Goal: Task Accomplishment & Management: Complete application form

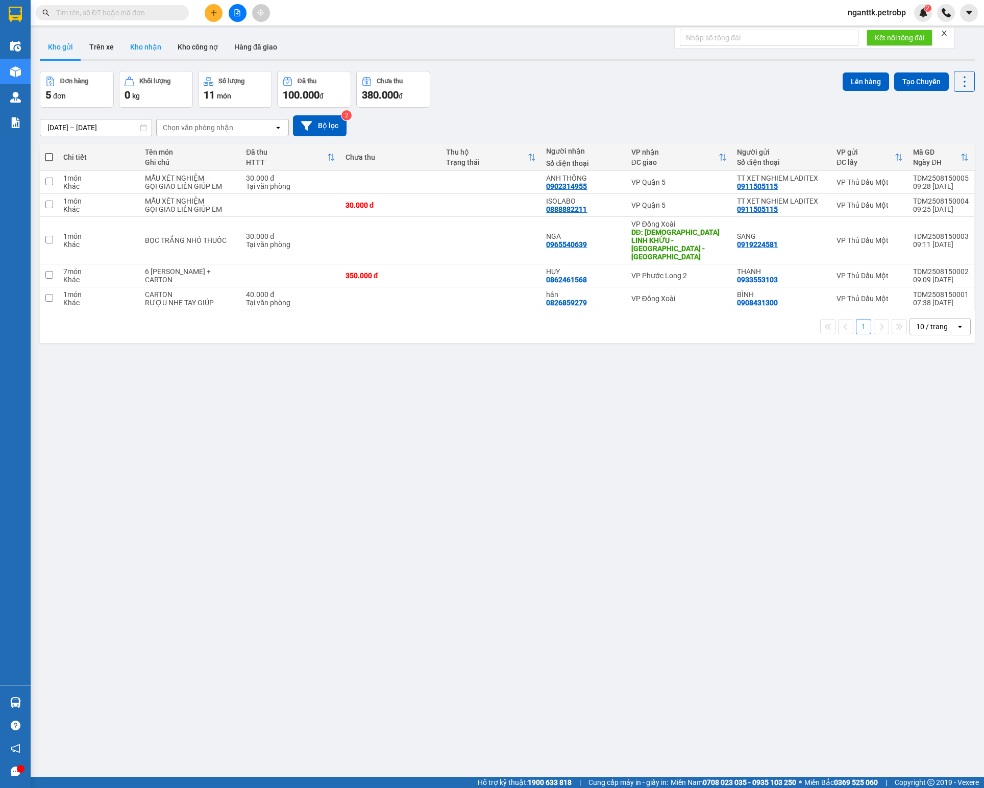
click at [151, 45] on button "Kho nhận" at bounding box center [145, 47] width 47 height 25
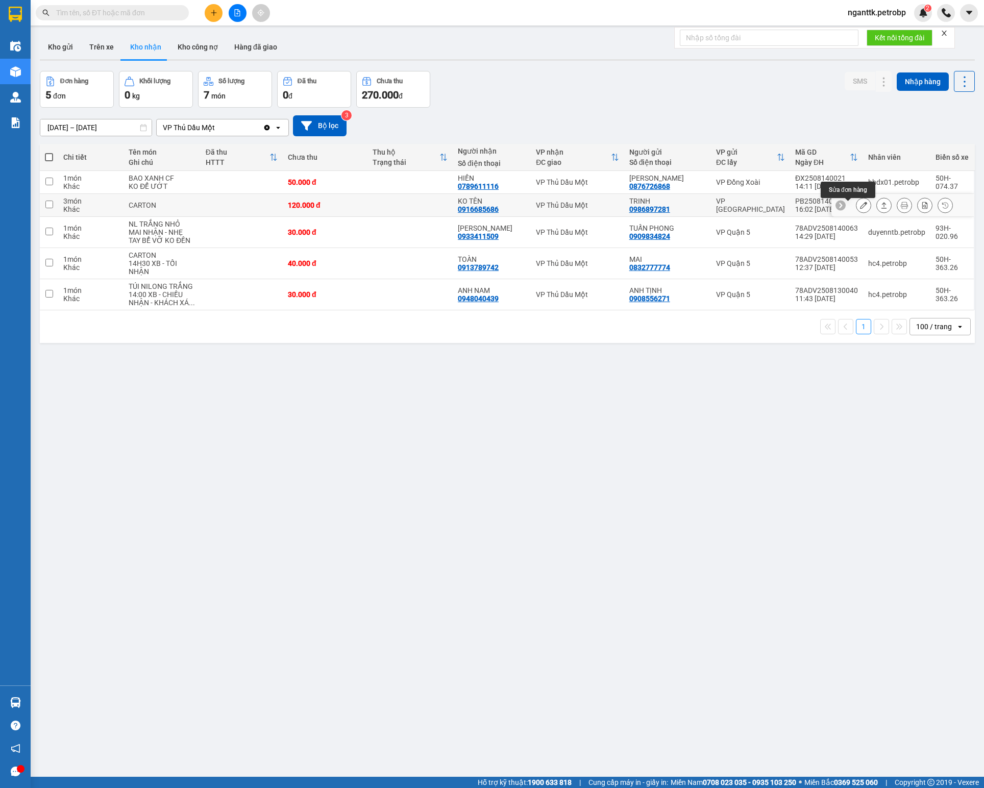
click at [857, 206] on button at bounding box center [864, 206] width 14 height 18
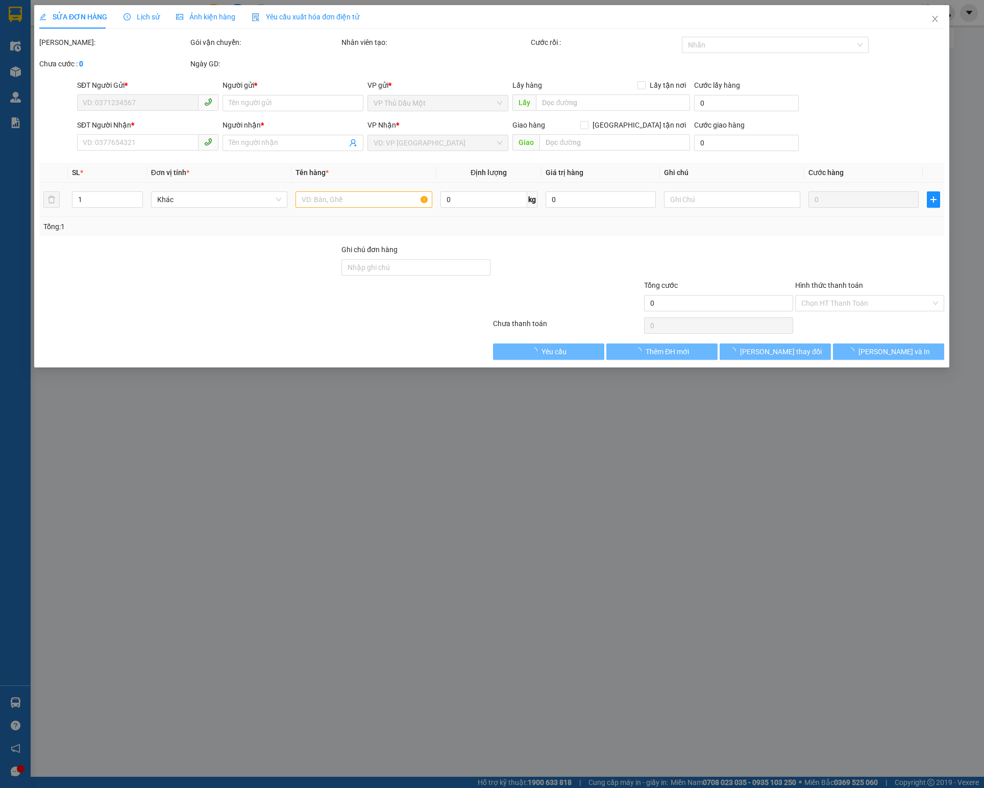
type input "0986897281"
type input "TRINH"
type input "0916685686"
type input "KO TÊN"
type input "120.000"
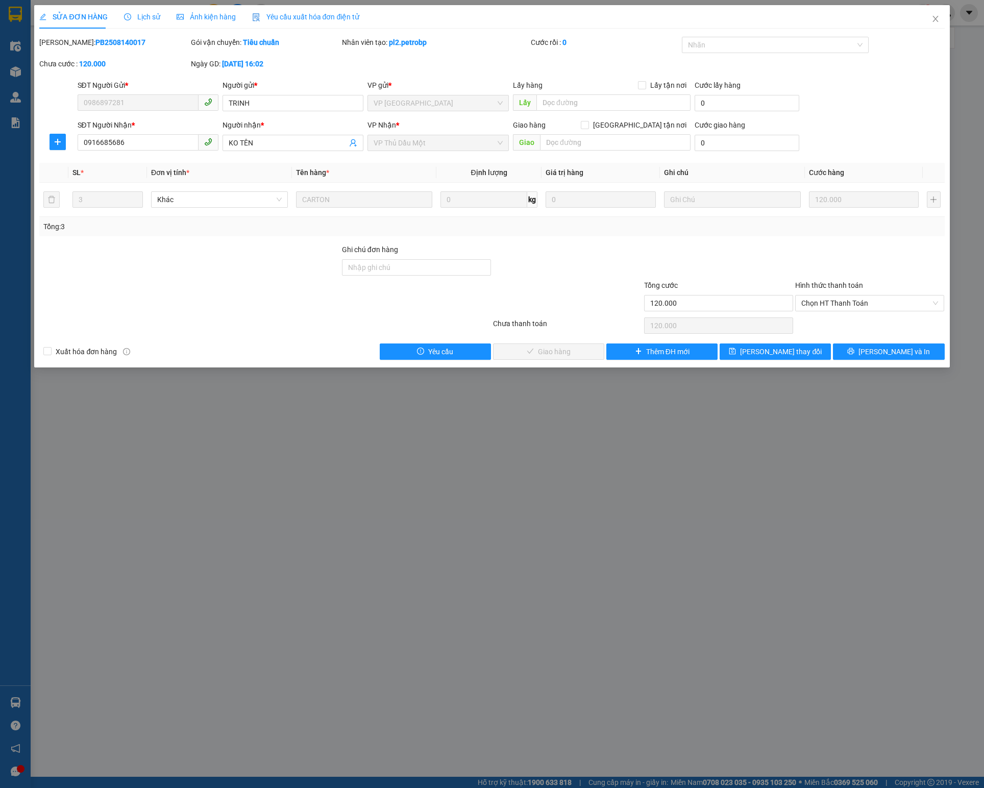
click at [100, 41] on b "PB2508140017" at bounding box center [120, 42] width 50 height 8
copy b "PB2508140017"
click at [827, 310] on span "Chọn HT Thanh Toán" at bounding box center [869, 303] width 137 height 15
click at [823, 325] on div "Tại văn phòng" at bounding box center [869, 327] width 137 height 11
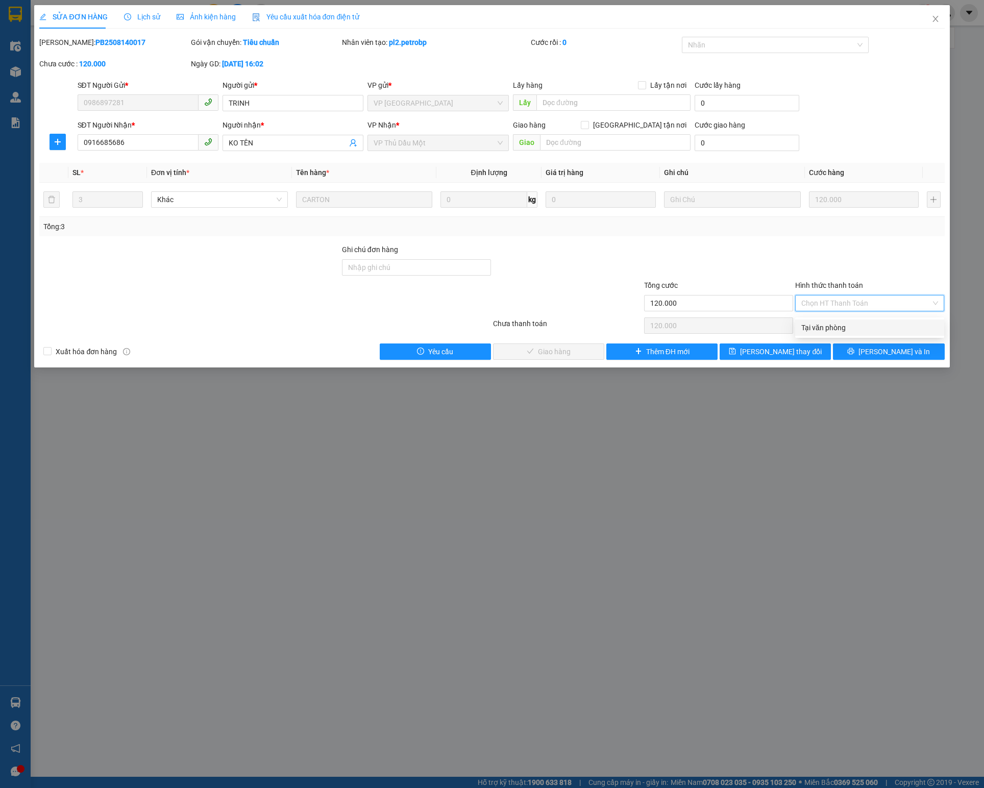
type input "0"
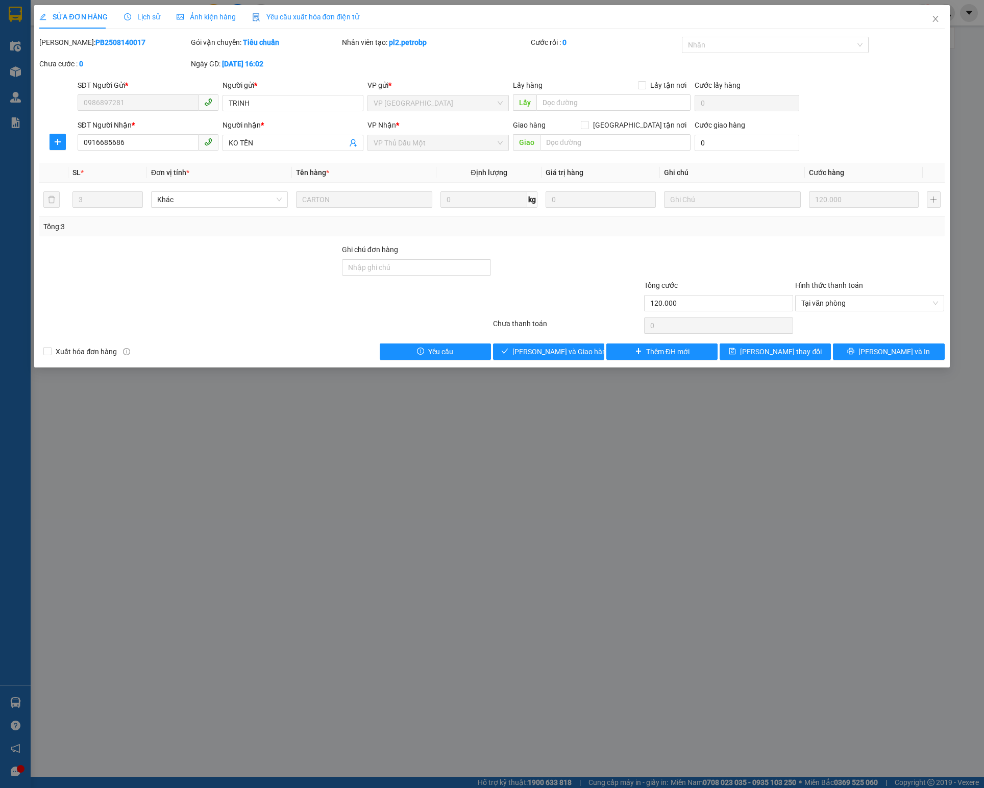
click at [95, 39] on b "PB2508140017" at bounding box center [120, 42] width 50 height 8
copy b "PB2508140017"
click at [552, 351] on span "[PERSON_NAME] và Giao hàng" at bounding box center [562, 351] width 98 height 11
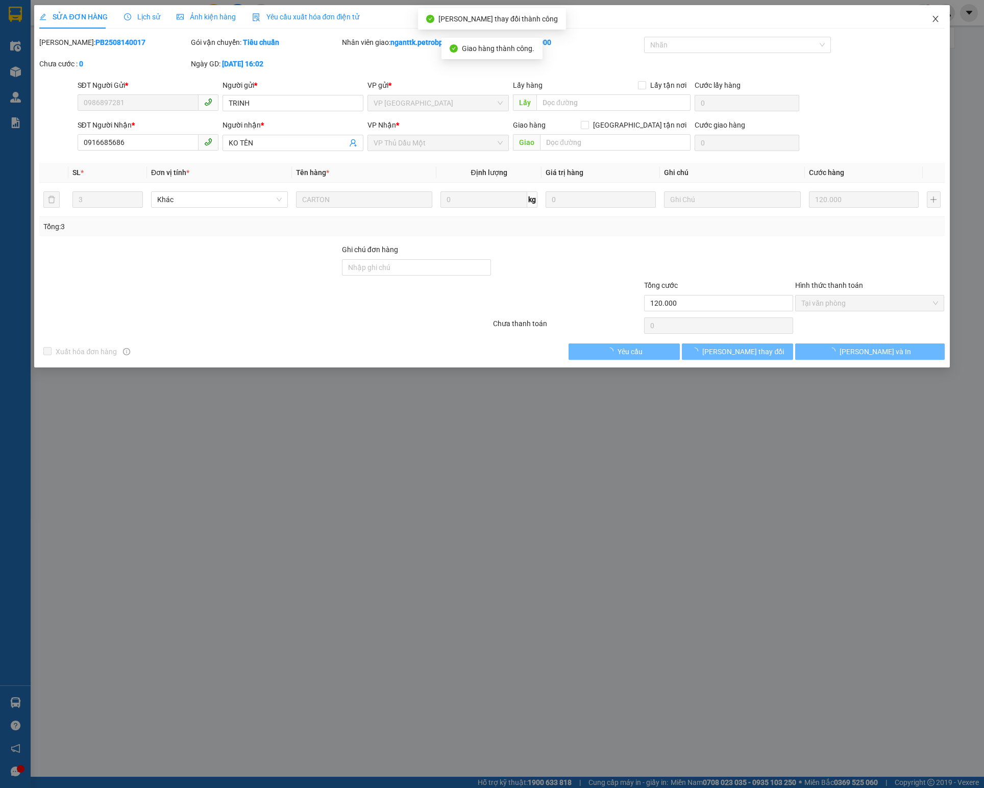
click at [929, 23] on span "Close" at bounding box center [935, 19] width 29 height 29
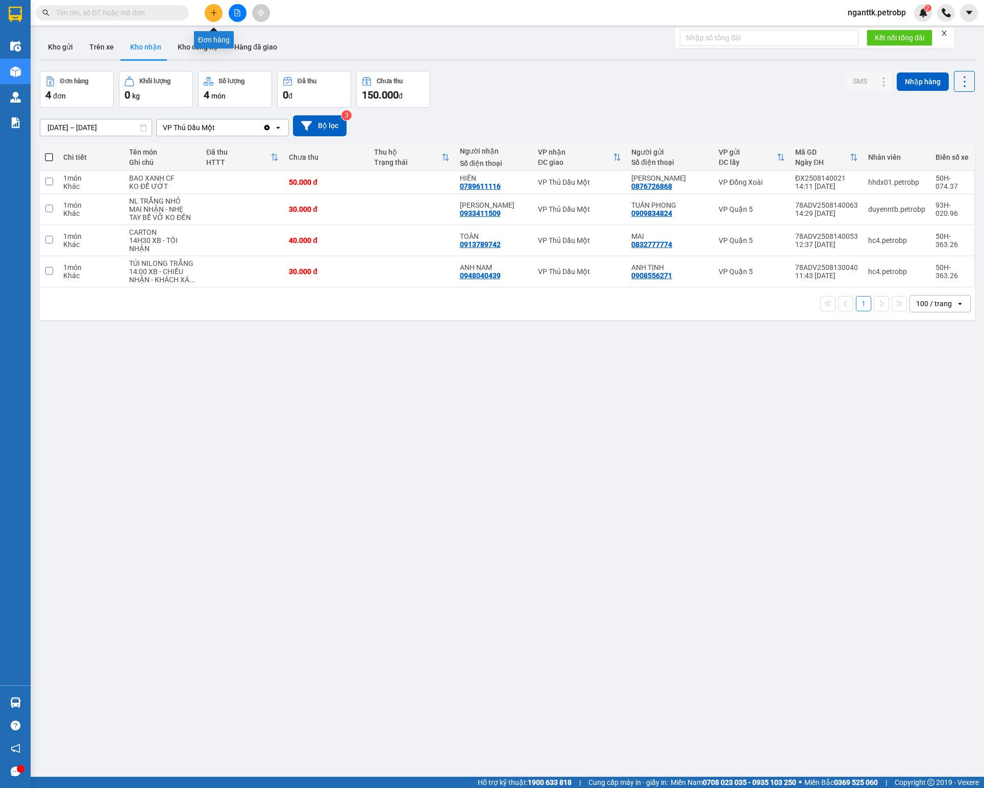
click at [220, 14] on button at bounding box center [214, 13] width 18 height 18
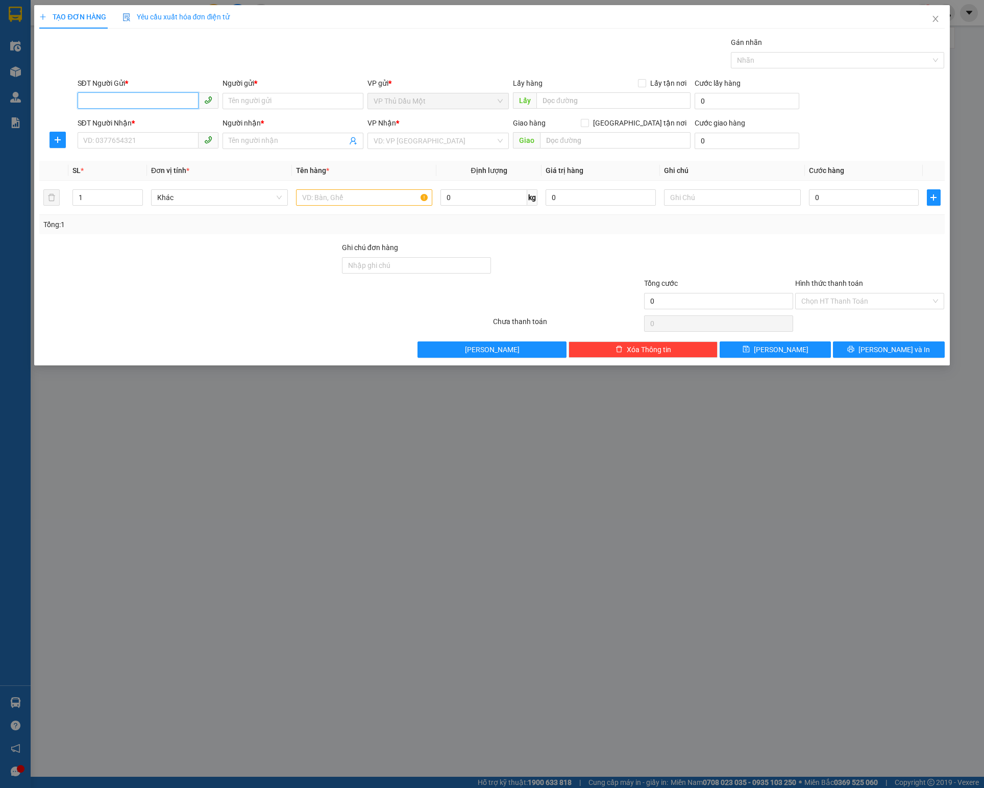
click at [127, 102] on input "SĐT Người Gửi *" at bounding box center [138, 100] width 121 height 16
paste input "0938048030"
type input "0938048030"
click at [286, 107] on input "Người gửi *" at bounding box center [293, 101] width 141 height 16
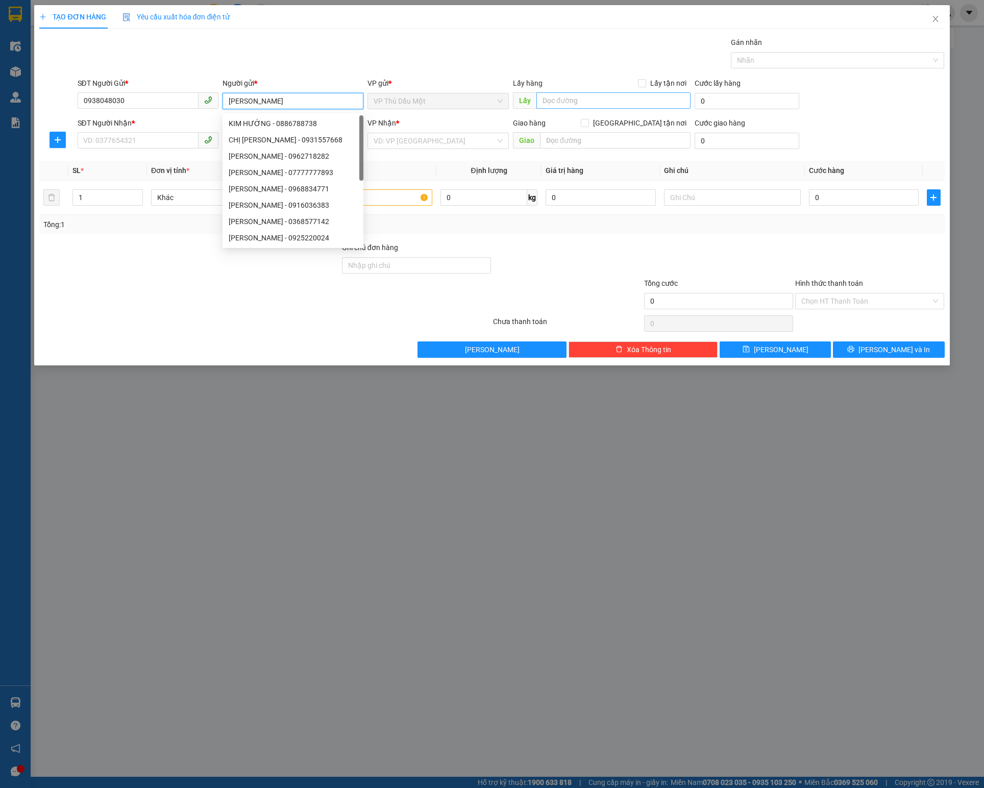
type input "[PERSON_NAME]"
click at [557, 99] on input "text" at bounding box center [614, 100] width 154 height 16
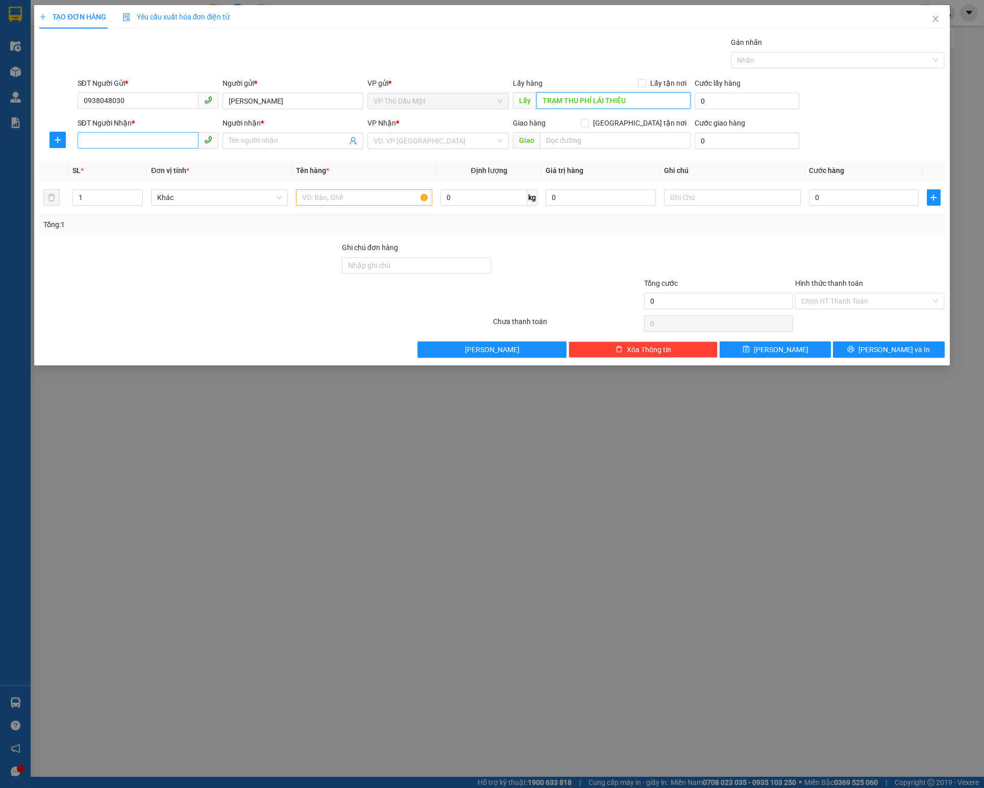
type input "TRẠM THU PHÍ LÁI THIÊU"
click at [125, 139] on input "SĐT Người Nhận *" at bounding box center [138, 140] width 121 height 16
click at [50, 147] on button "button" at bounding box center [58, 140] width 16 height 16
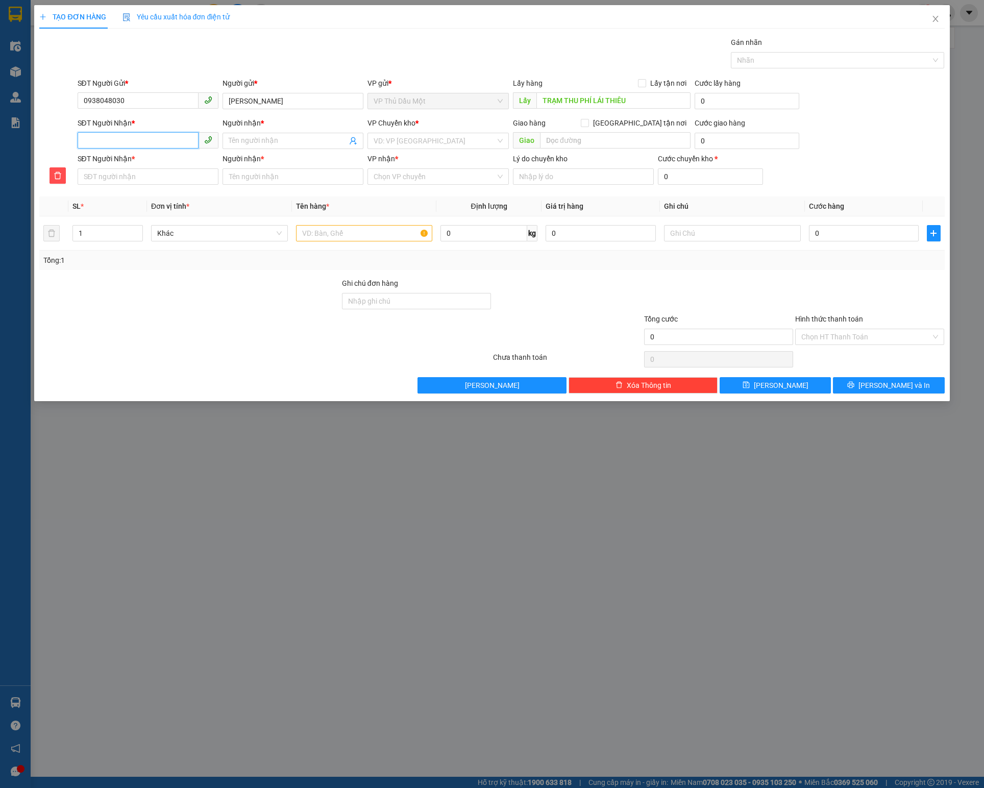
click at [130, 135] on input "SĐT Người Nhận *" at bounding box center [138, 140] width 121 height 16
click at [86, 139] on input "SĐT Người Nhận *" at bounding box center [138, 140] width 121 height 16
paste input "0938048030"
type input "0938048030"
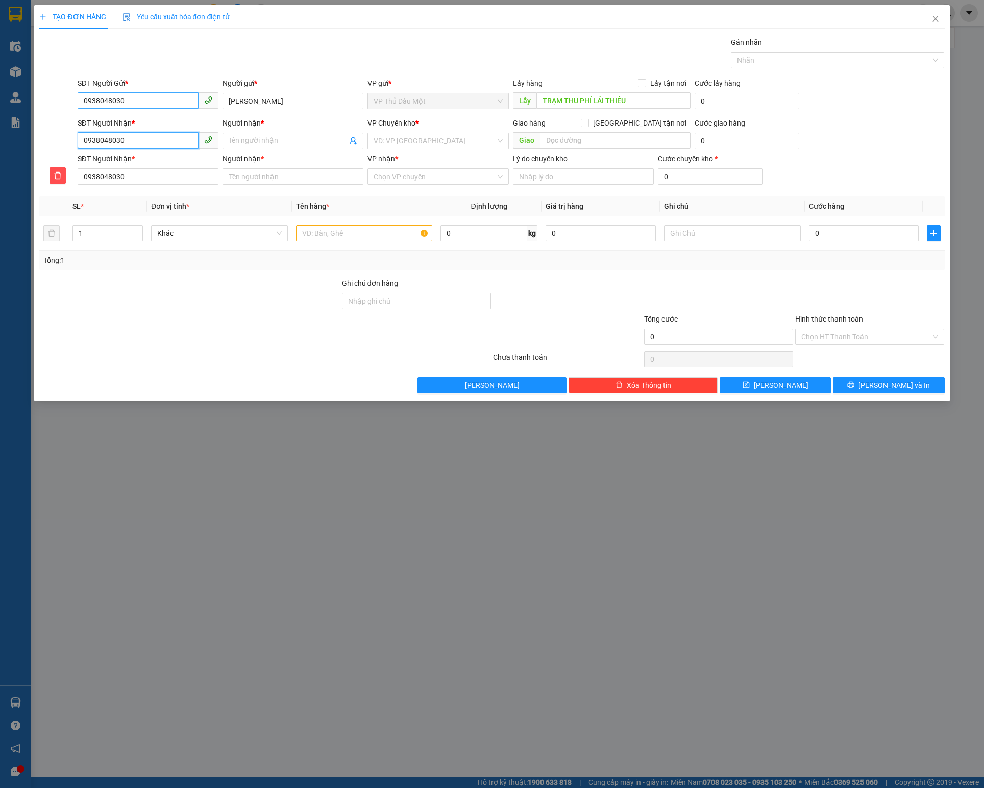
type input "0938048030"
click at [148, 105] on input "0938048030" at bounding box center [138, 100] width 121 height 16
type input "0868174468"
click at [249, 141] on input "Người nhận *" at bounding box center [288, 140] width 118 height 11
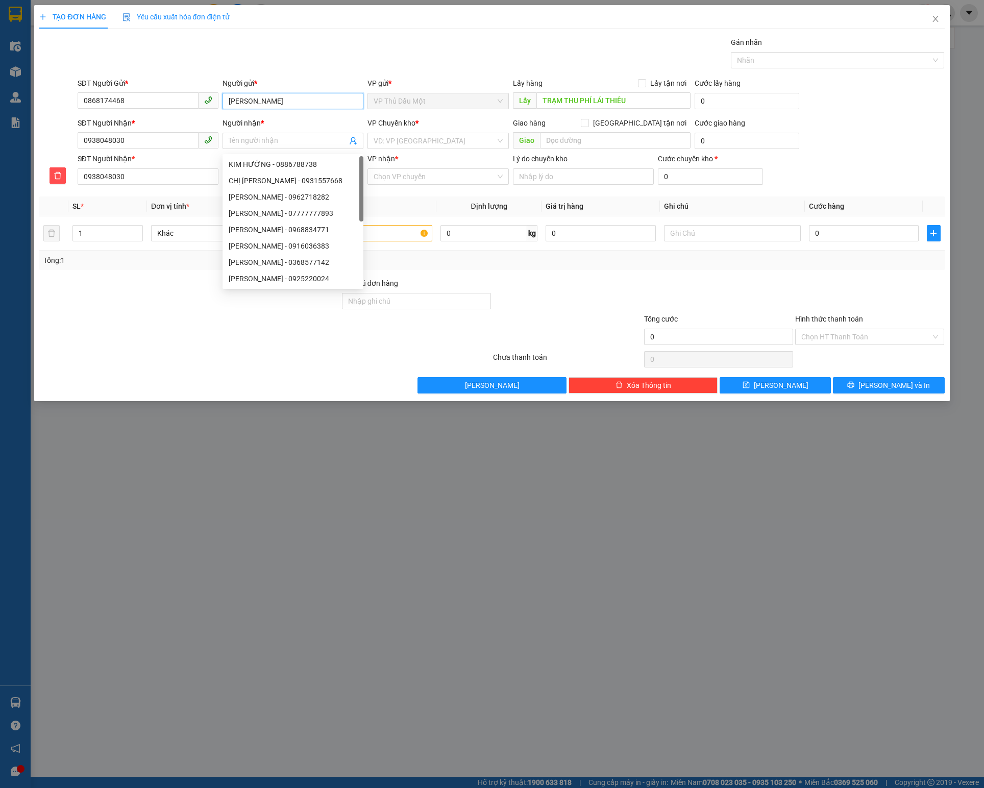
click at [271, 102] on input "[PERSON_NAME]" at bounding box center [293, 101] width 141 height 16
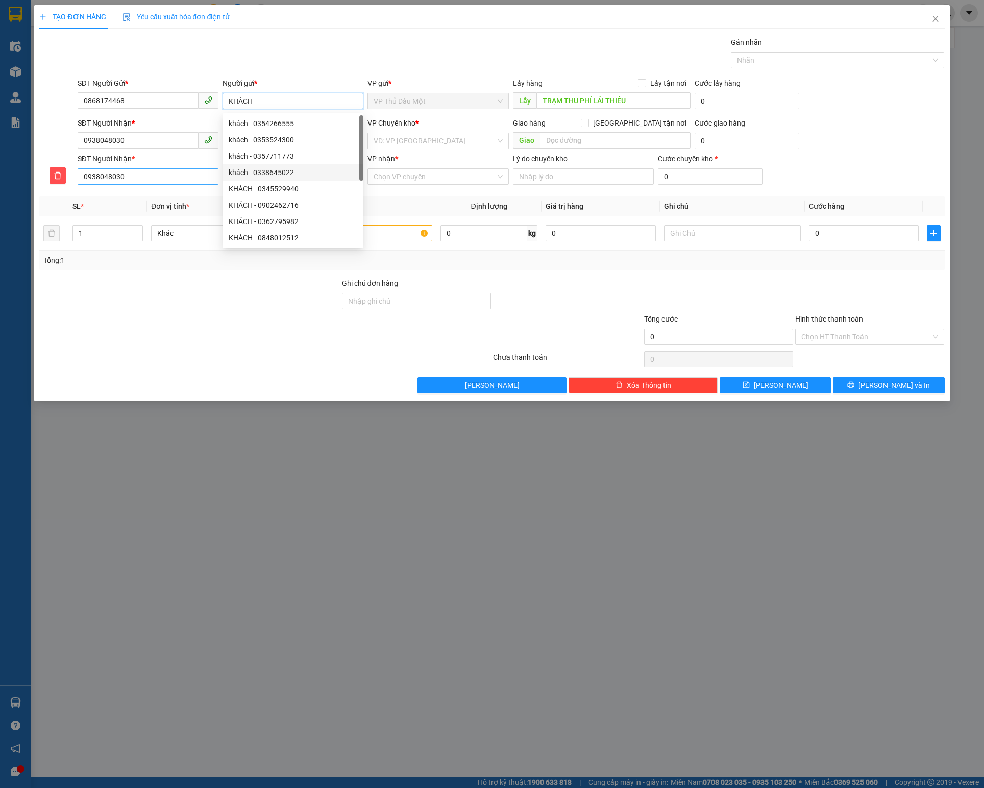
type input "KHÁCH"
click at [163, 173] on input "0938048030" at bounding box center [148, 176] width 141 height 16
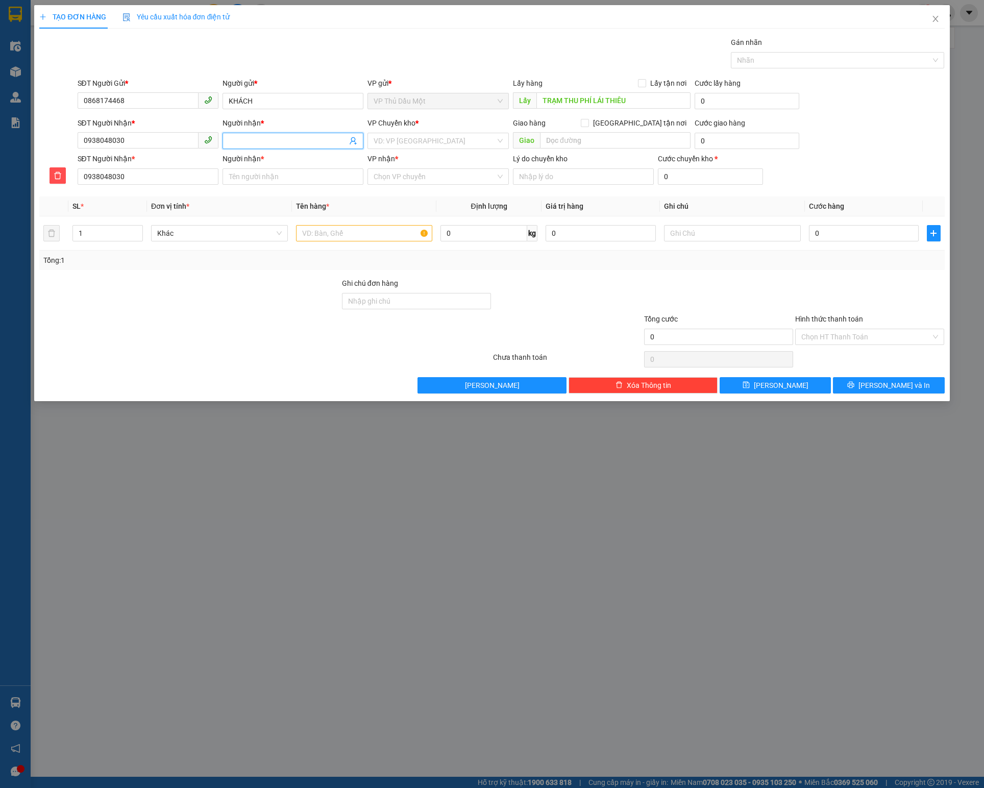
click at [308, 144] on input "Người nhận *" at bounding box center [288, 140] width 118 height 11
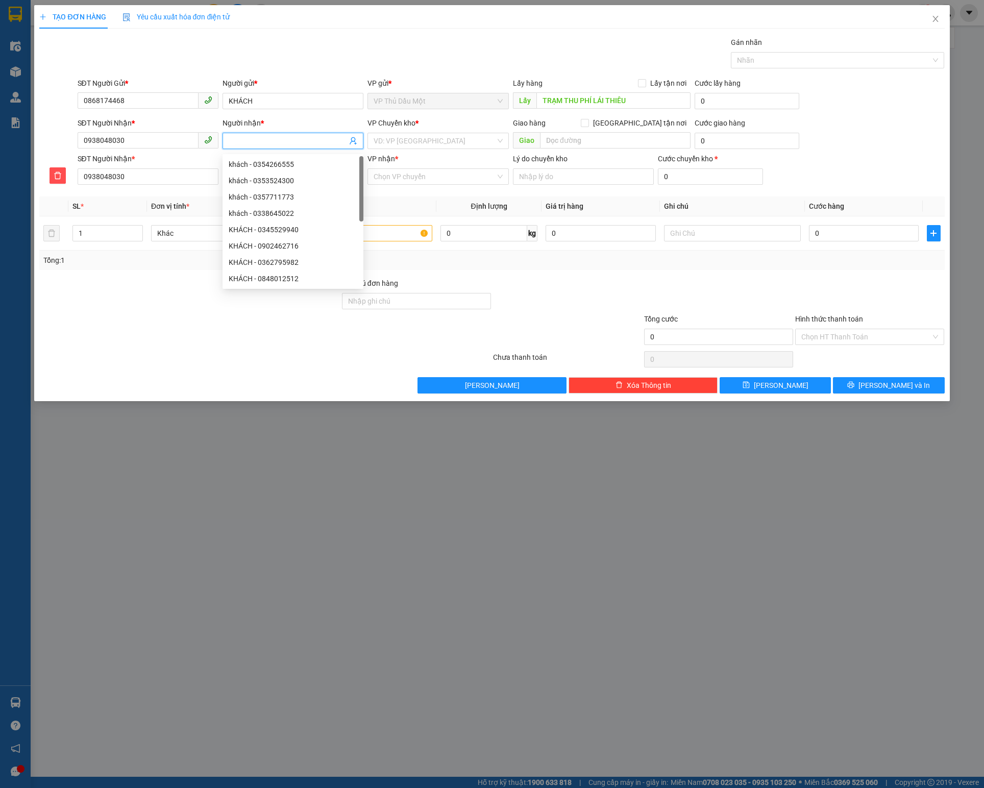
type input "K"
type input "KI"
type input "[PERSON_NAME]"
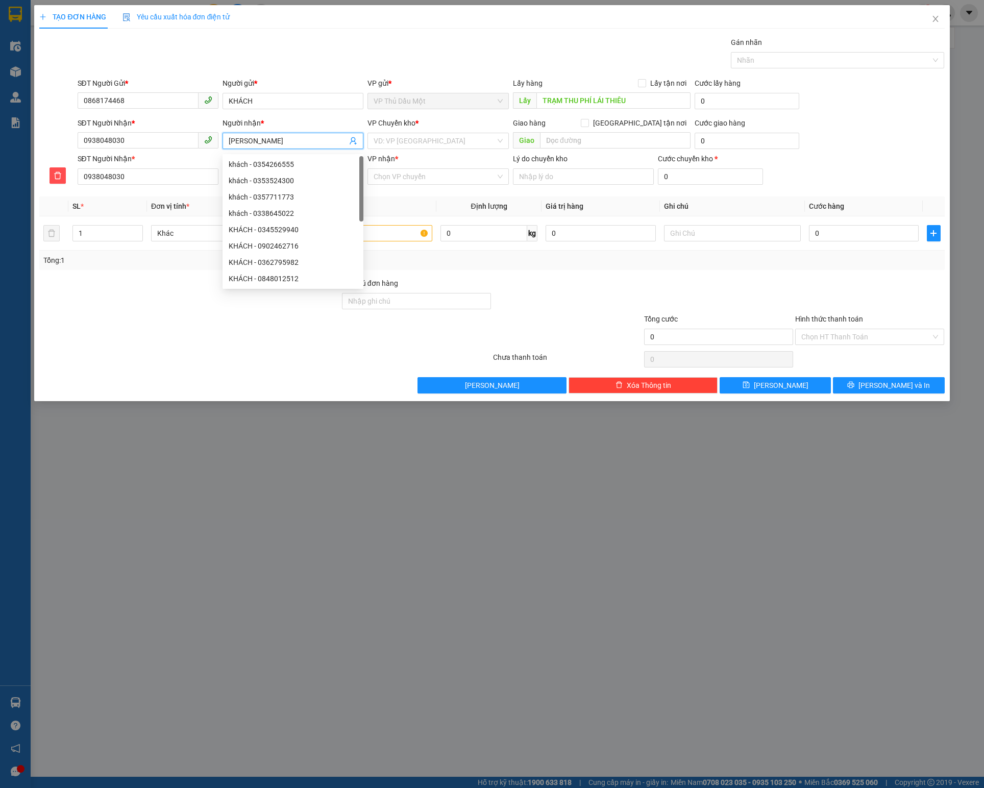
type input "[PERSON_NAME]"
click at [431, 146] on input "search" at bounding box center [434, 140] width 121 height 15
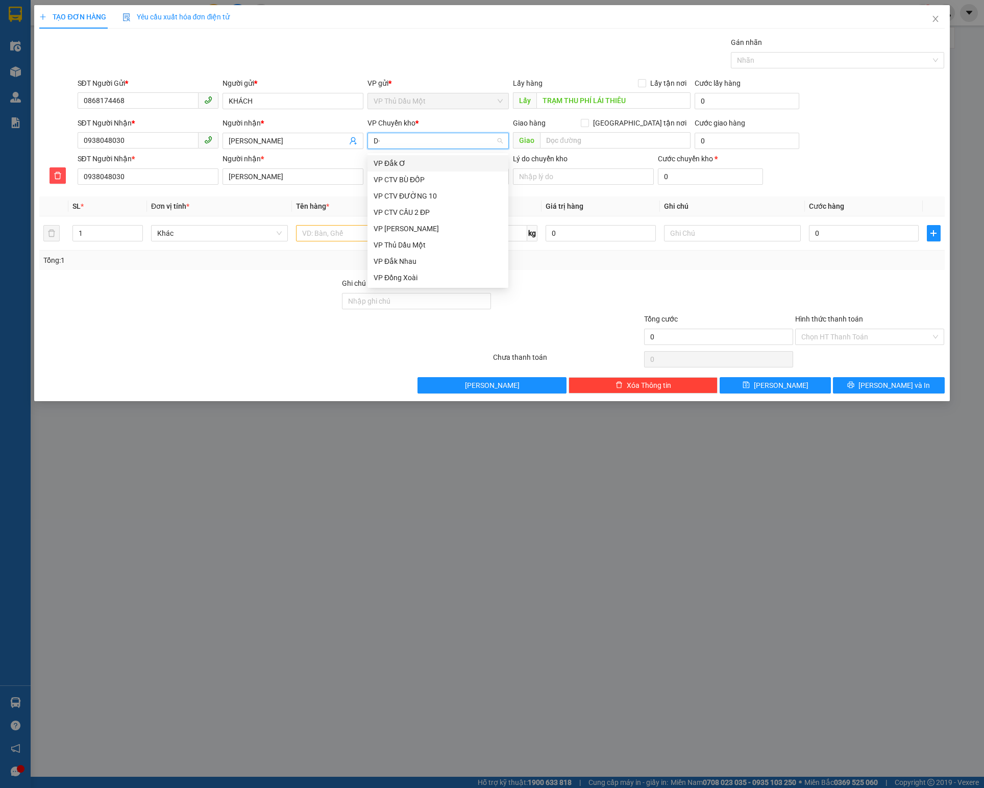
type input "D"
type input "Đ"
click at [399, 277] on div "VP Đồng Xoài" at bounding box center [438, 277] width 129 height 11
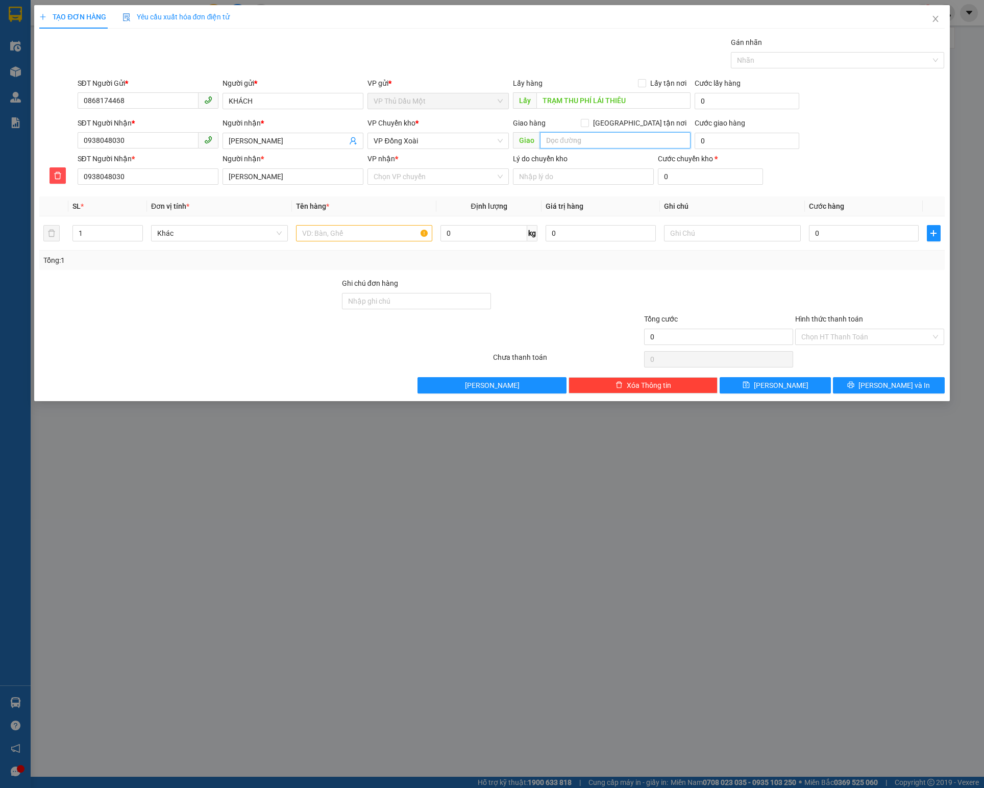
click at [583, 144] on input "text" at bounding box center [615, 140] width 151 height 16
type input "M"
type input "K"
click at [594, 142] on input "text" at bounding box center [615, 140] width 151 height 16
type input "CÂY XĂNG BÌNH MINH - [PERSON_NAME]"
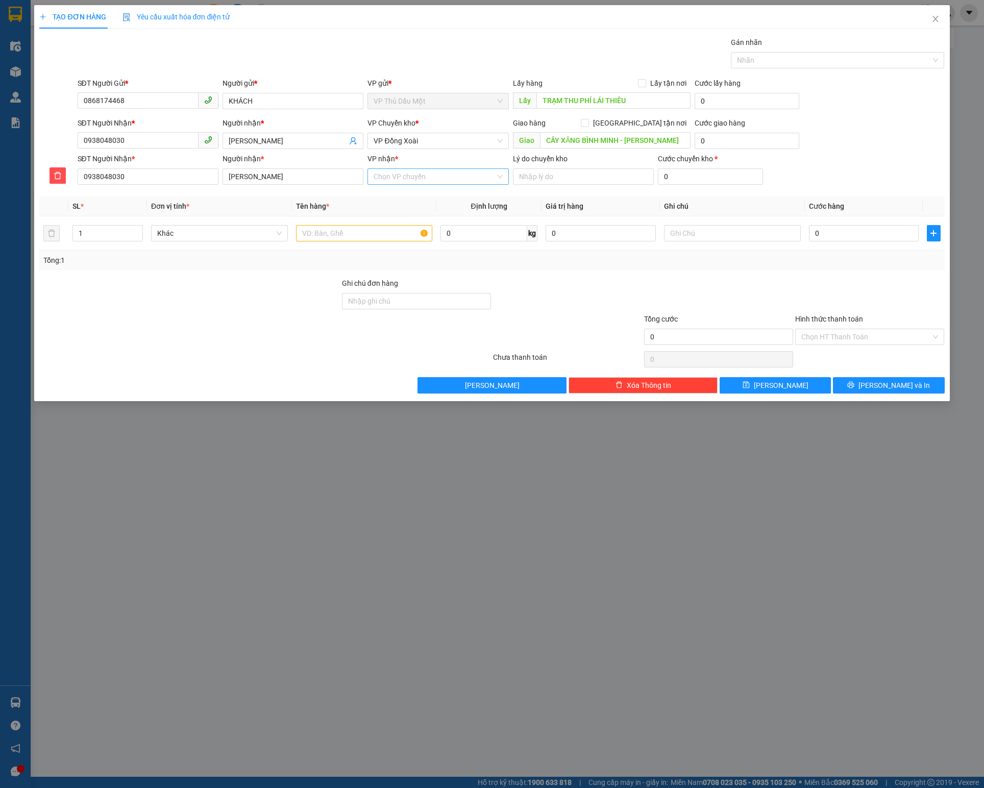
click at [409, 179] on input "VP nhận *" at bounding box center [434, 176] width 121 height 15
type input "CHO"
click at [403, 194] on div "VP Chơn Thành" at bounding box center [438, 199] width 129 height 11
click at [362, 236] on input "text" at bounding box center [364, 233] width 136 height 16
type input "CARTON"
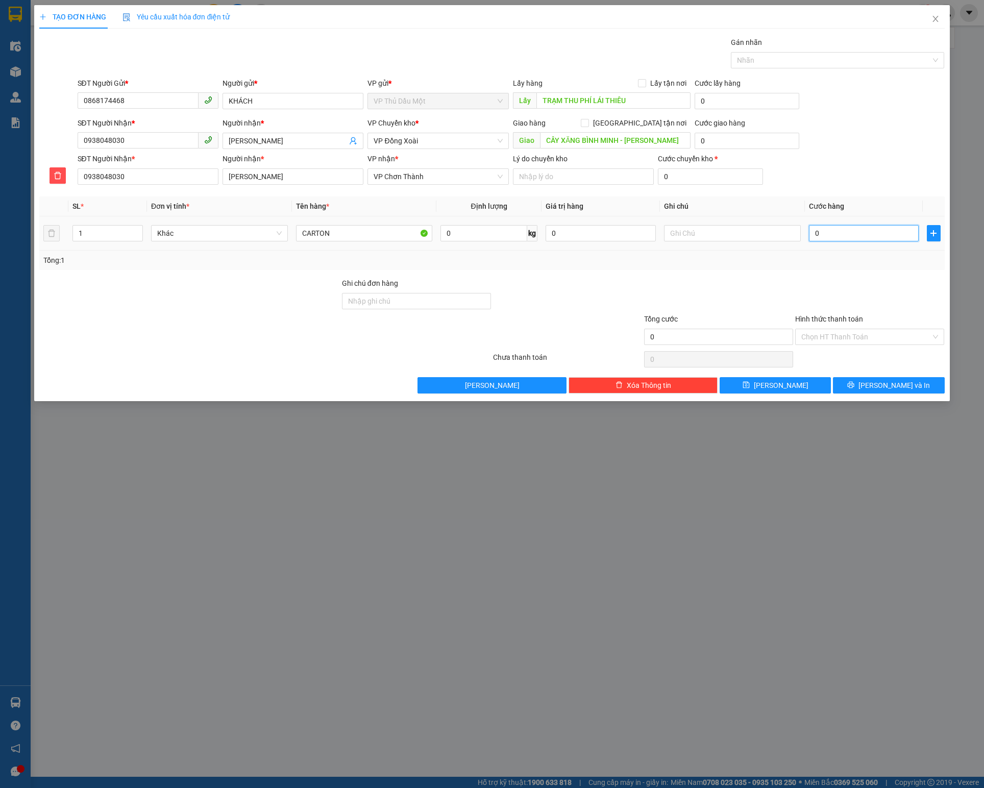
click at [879, 238] on input "0" at bounding box center [864, 233] width 110 height 16
type input "3"
type input "30"
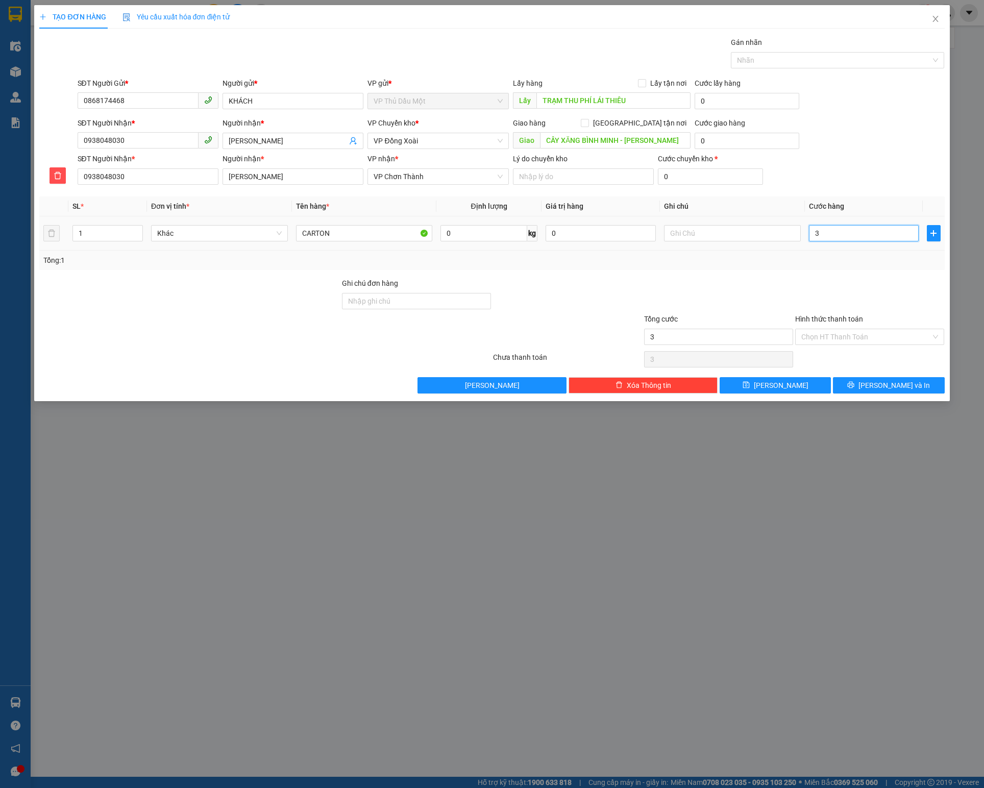
type input "30"
type input "30.000"
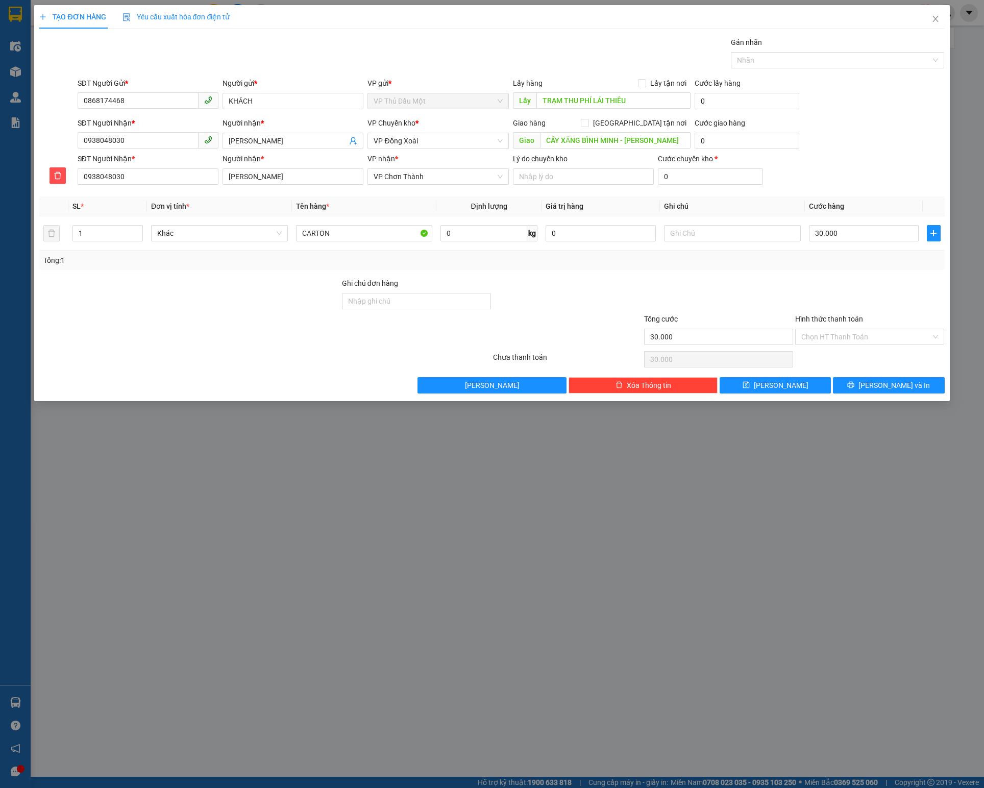
click at [586, 313] on div at bounding box center [567, 296] width 151 height 36
click at [855, 390] on span "printer" at bounding box center [850, 385] width 7 height 8
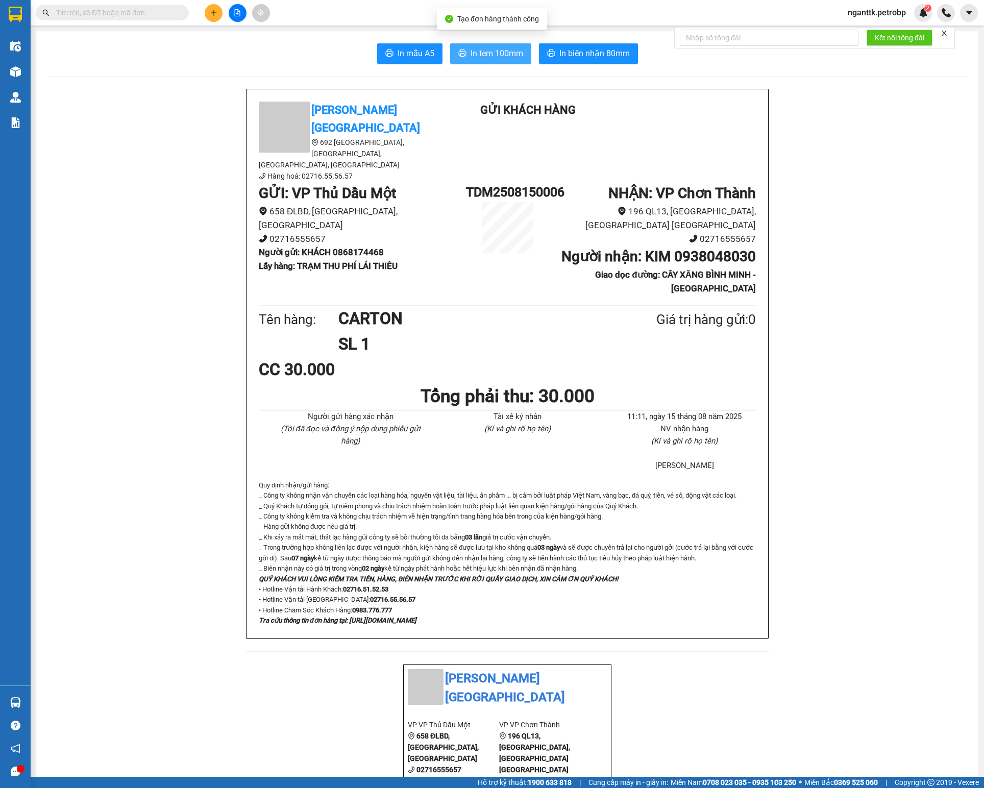
click at [500, 55] on span "In tem 100mm" at bounding box center [497, 53] width 53 height 13
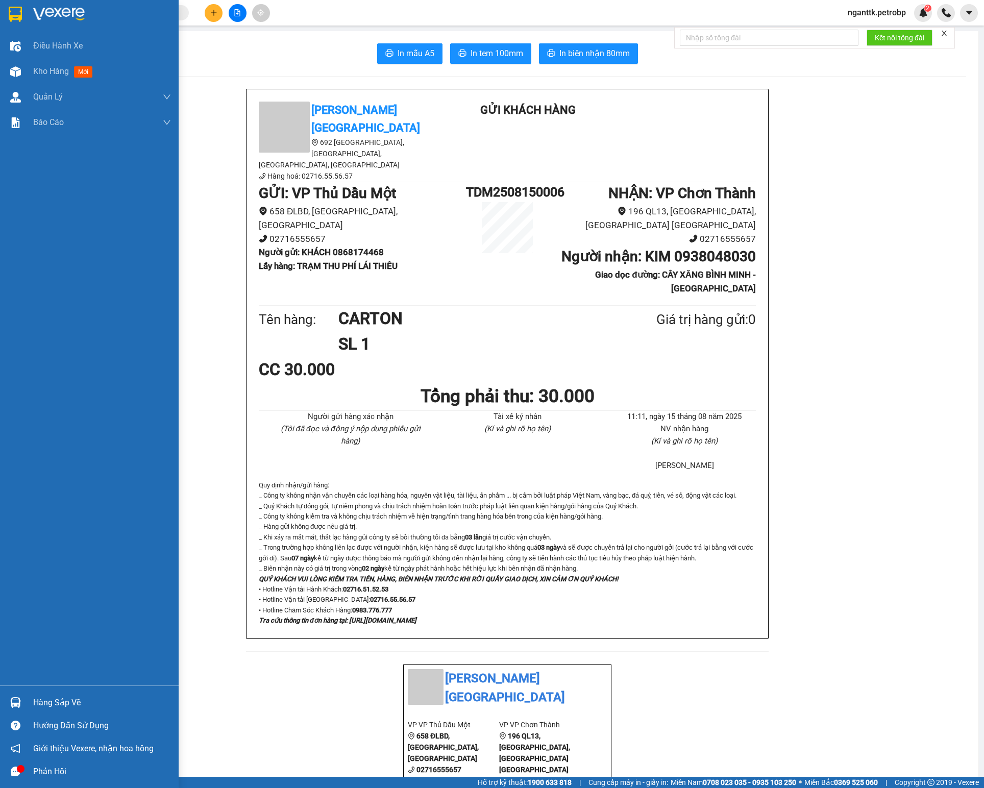
click at [34, 696] on div "Hàng sắp về" at bounding box center [102, 702] width 138 height 15
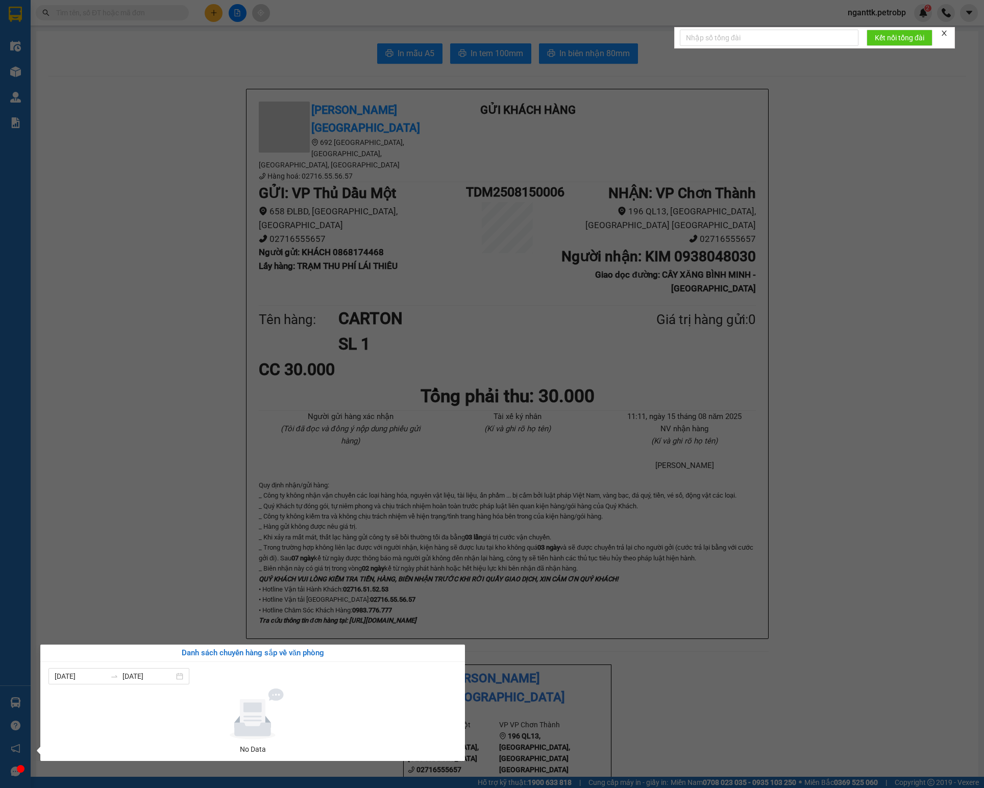
drag, startPoint x: 349, startPoint y: 226, endPoint x: 348, endPoint y: 242, distance: 16.4
click at [349, 226] on section "Kết quả tìm kiếm ( 0 ) Bộ lọc No Data nganttk.petrobp 2 Điều hành xe Kho hàng m…" at bounding box center [492, 394] width 984 height 788
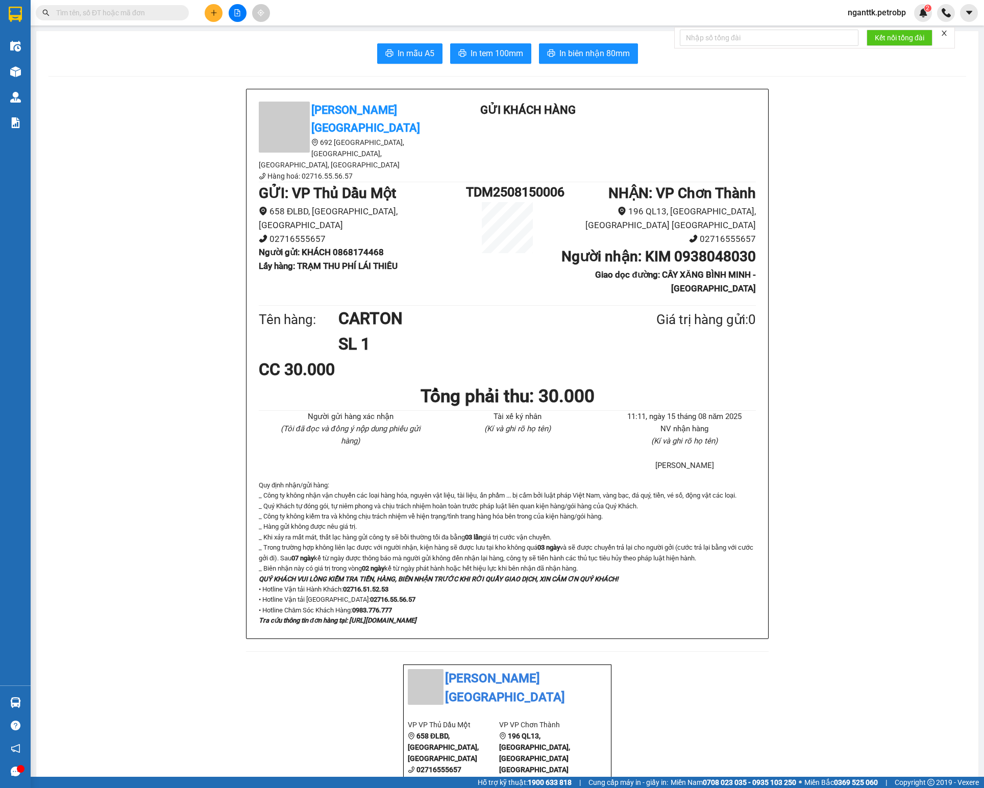
click at [354, 247] on b "Người gửi : KHÁCH 0868174468" at bounding box center [321, 252] width 125 height 10
copy b "0868174468"
click at [215, 14] on icon "plus" at bounding box center [213, 12] width 7 height 7
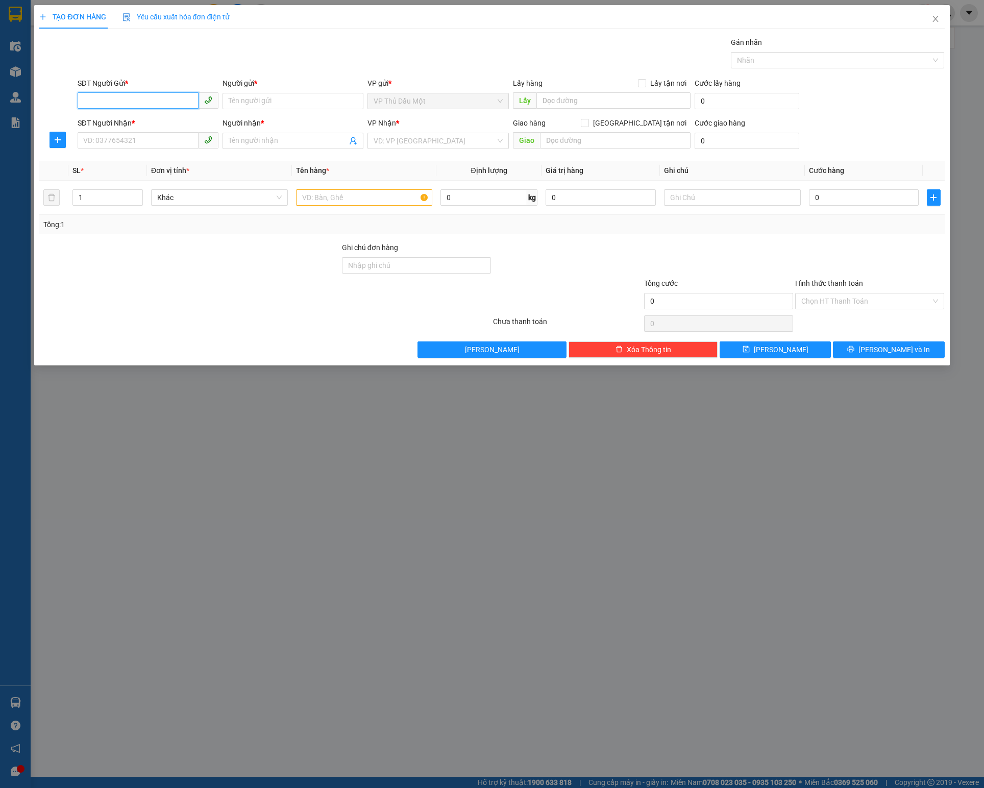
click at [139, 100] on input "SĐT Người Gửi *" at bounding box center [138, 100] width 121 height 16
paste input "0868174468"
type input "0868174468"
click at [130, 127] on div "0868174468 - KHÁCH" at bounding box center [148, 123] width 129 height 11
type input "KHÁCH"
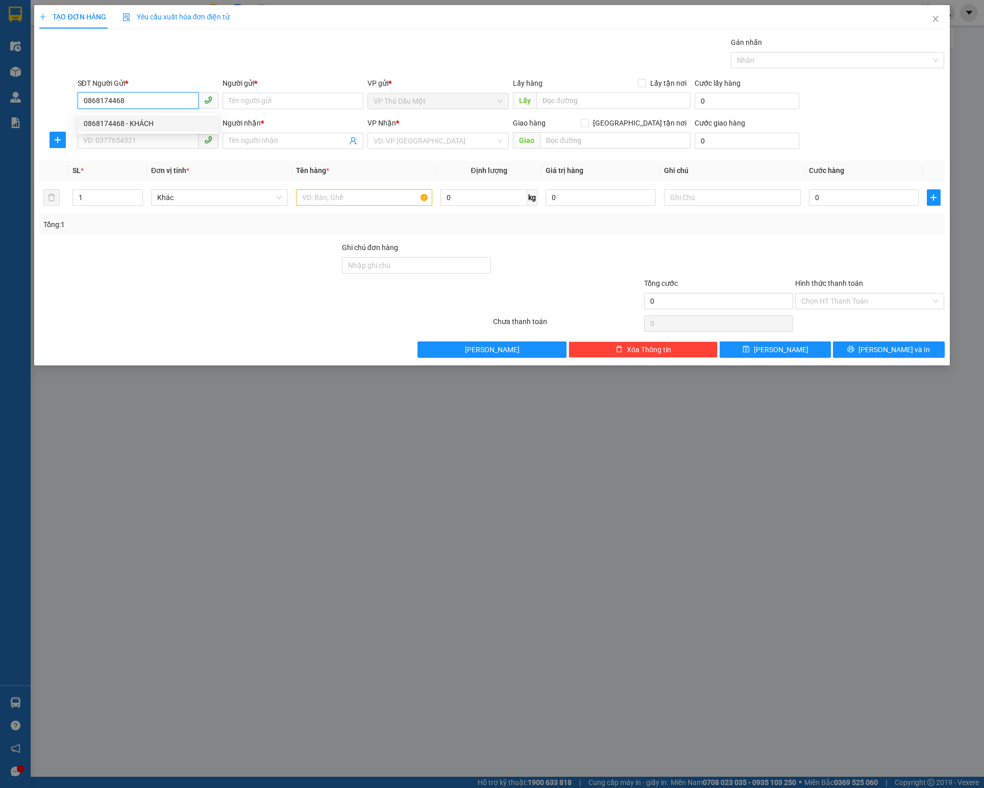
type input "TRẠM THU PHÍ LÁI THIÊU"
type input "0938048030"
type input "[PERSON_NAME]"
type input "CÂY XĂNG BÌNH MINH - [PERSON_NAME]"
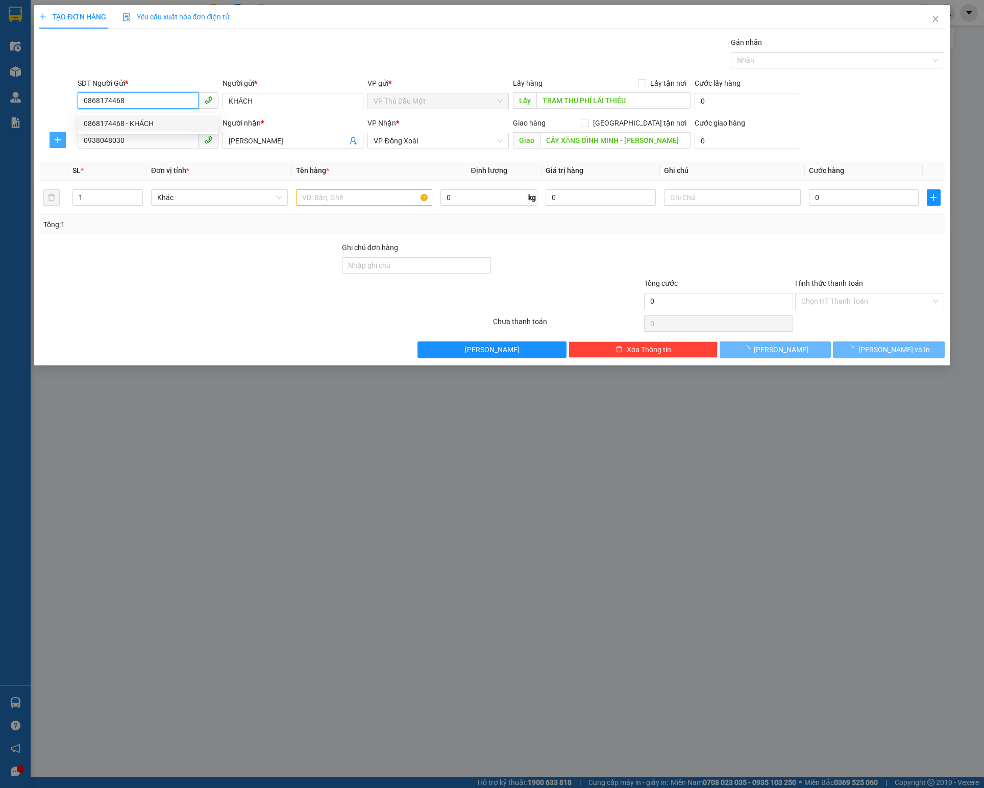
type input "30.000"
type input "0868174468"
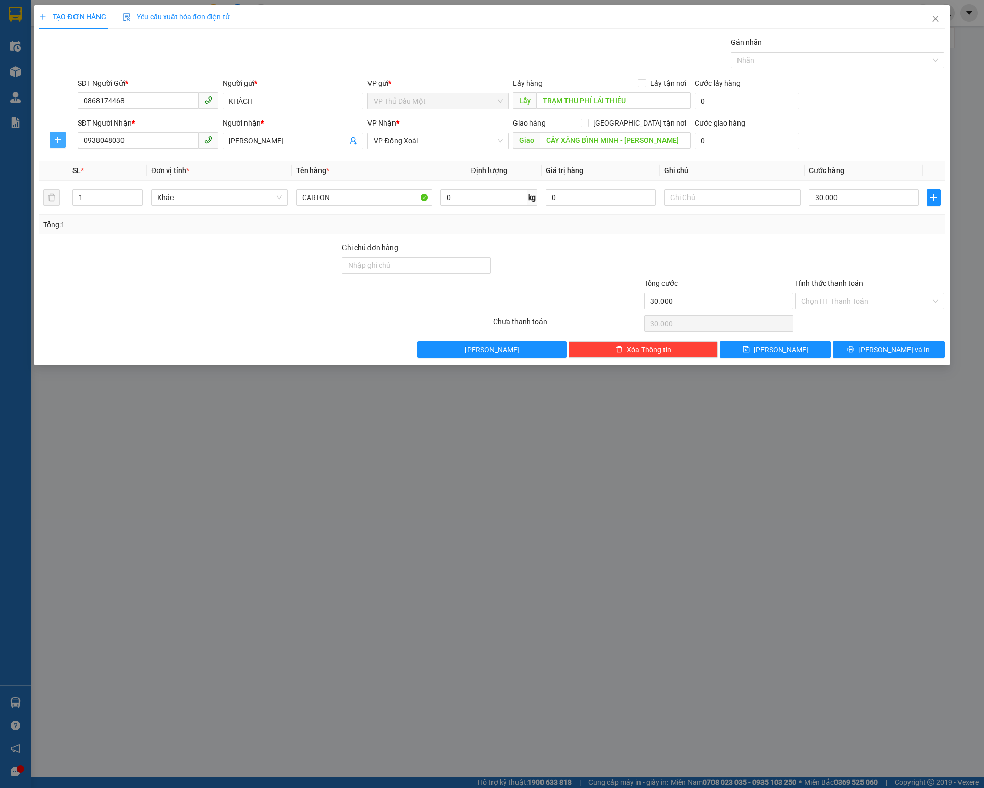
click at [54, 142] on icon "plus" at bounding box center [58, 140] width 8 height 8
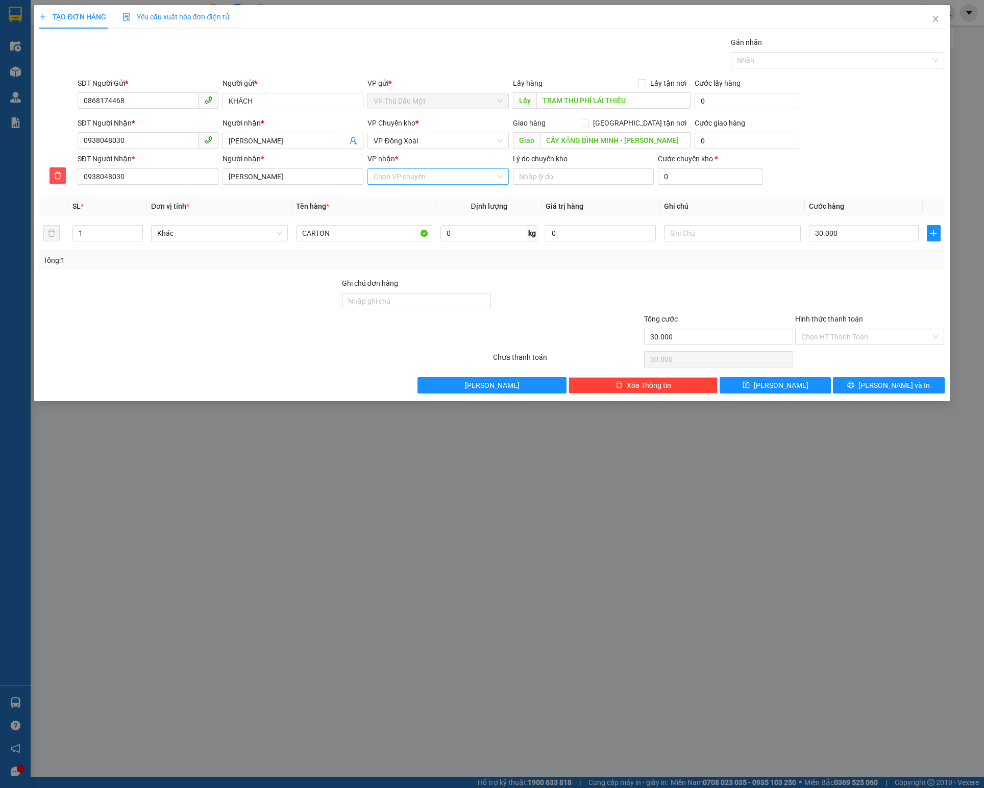
click at [410, 181] on input "VP nhận *" at bounding box center [434, 176] width 121 height 15
type input "CHO"
click at [402, 194] on div "VP Chơn Thành" at bounding box center [438, 199] width 129 height 11
type input "2"
click at [134, 233] on span "up" at bounding box center [137, 231] width 6 height 6
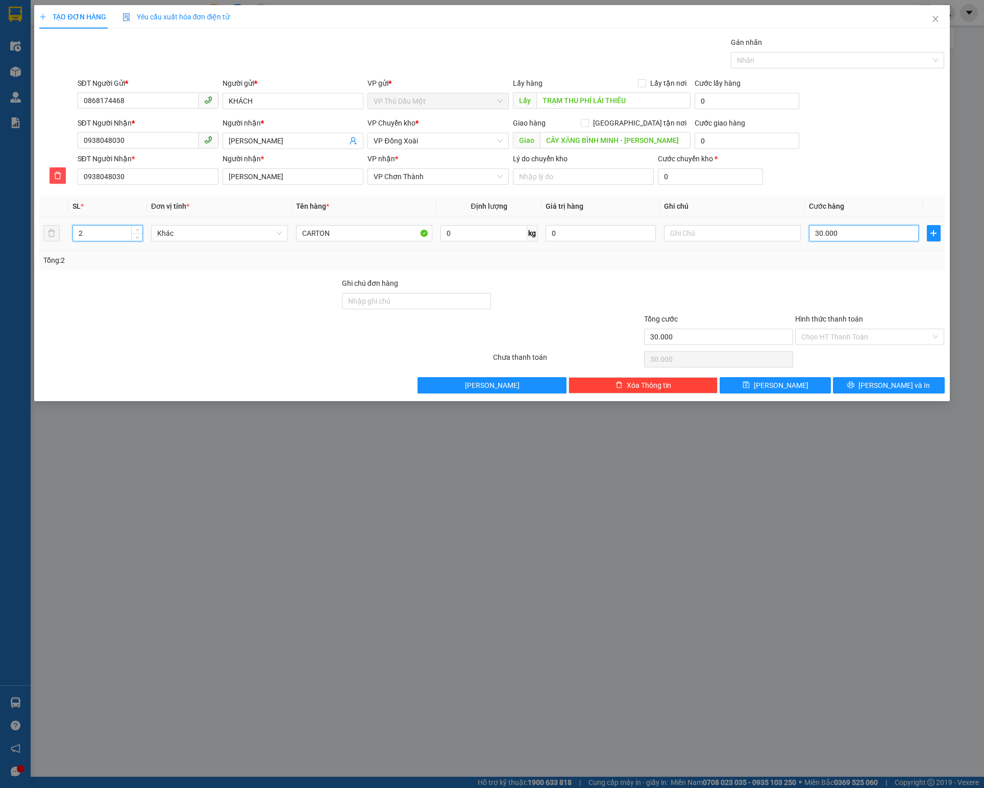
click at [873, 237] on input "30.000" at bounding box center [864, 233] width 110 height 16
type input "0"
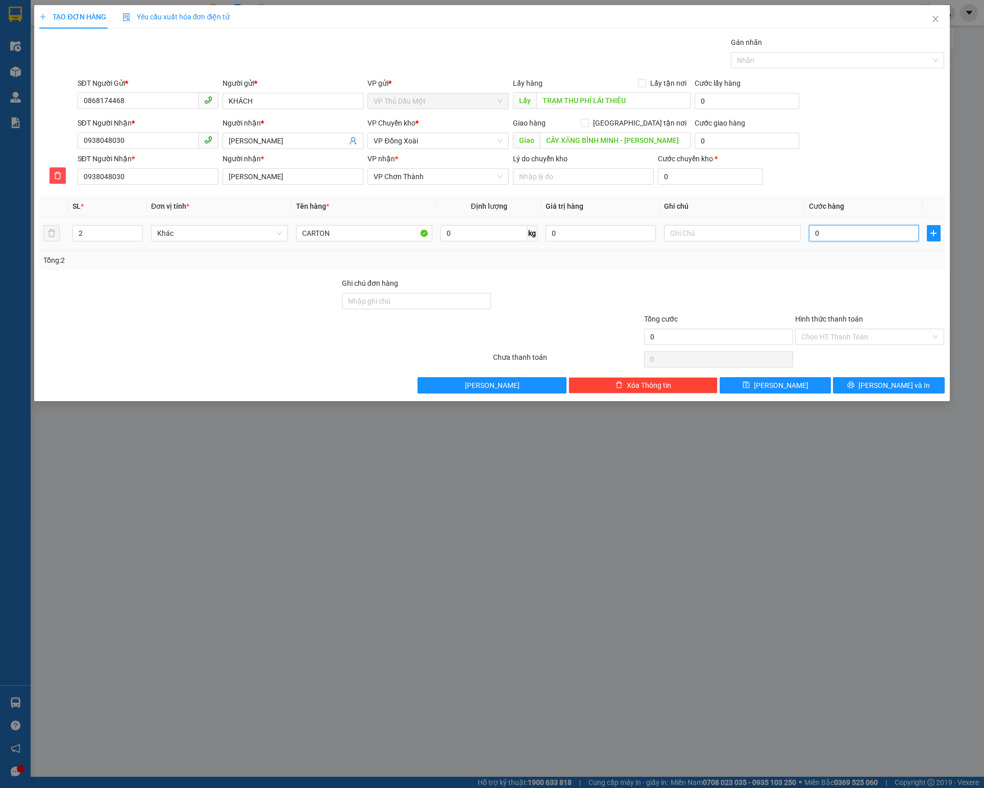
type input "6"
type input "60"
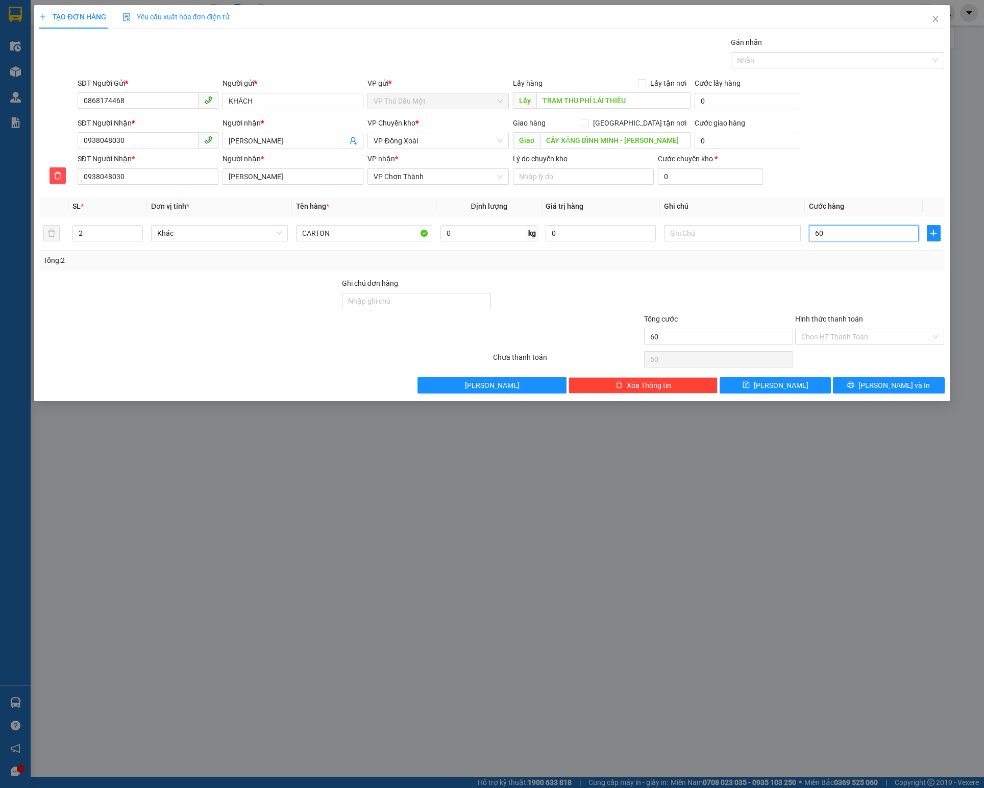
type input "60"
type input "60.000"
click at [861, 266] on div "Tổng: 2" at bounding box center [491, 260] width 897 height 11
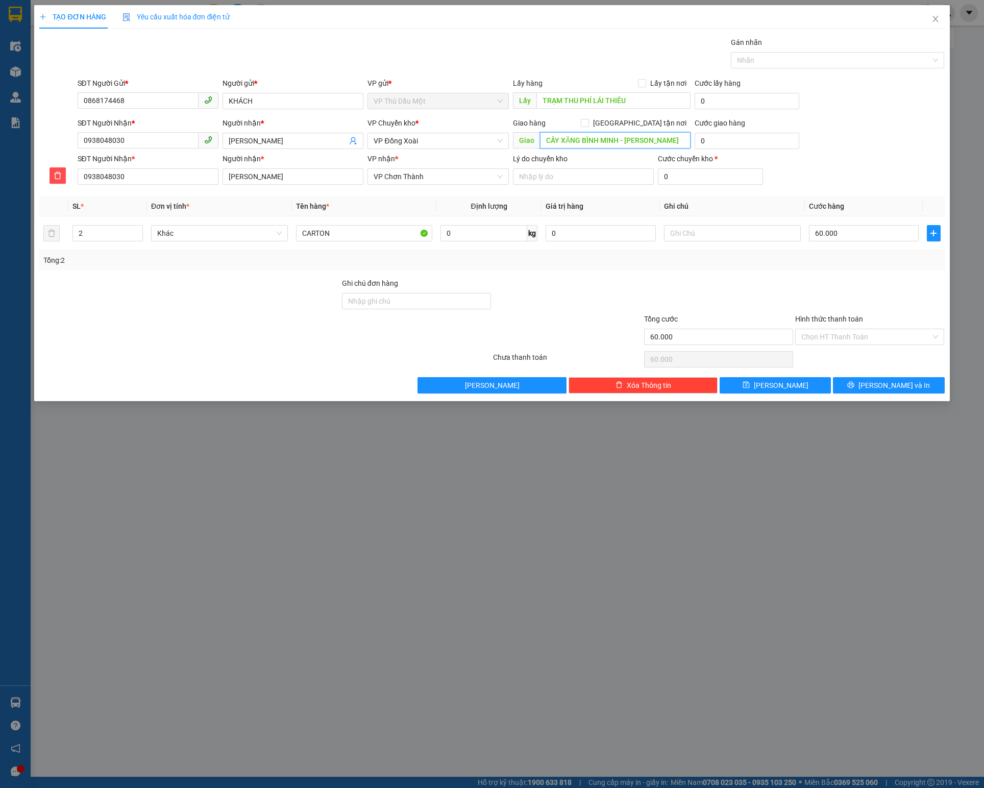
click at [673, 139] on input "CÂY XĂNG BÌNH MINH - [PERSON_NAME]" at bounding box center [615, 140] width 151 height 16
type input "CÂY XĂNG BÌNH MINH - [GEOGRAPHIC_DATA] - [GEOGRAPHIC_DATA] THÀNH"
click at [855, 388] on icon "printer" at bounding box center [850, 384] width 7 height 7
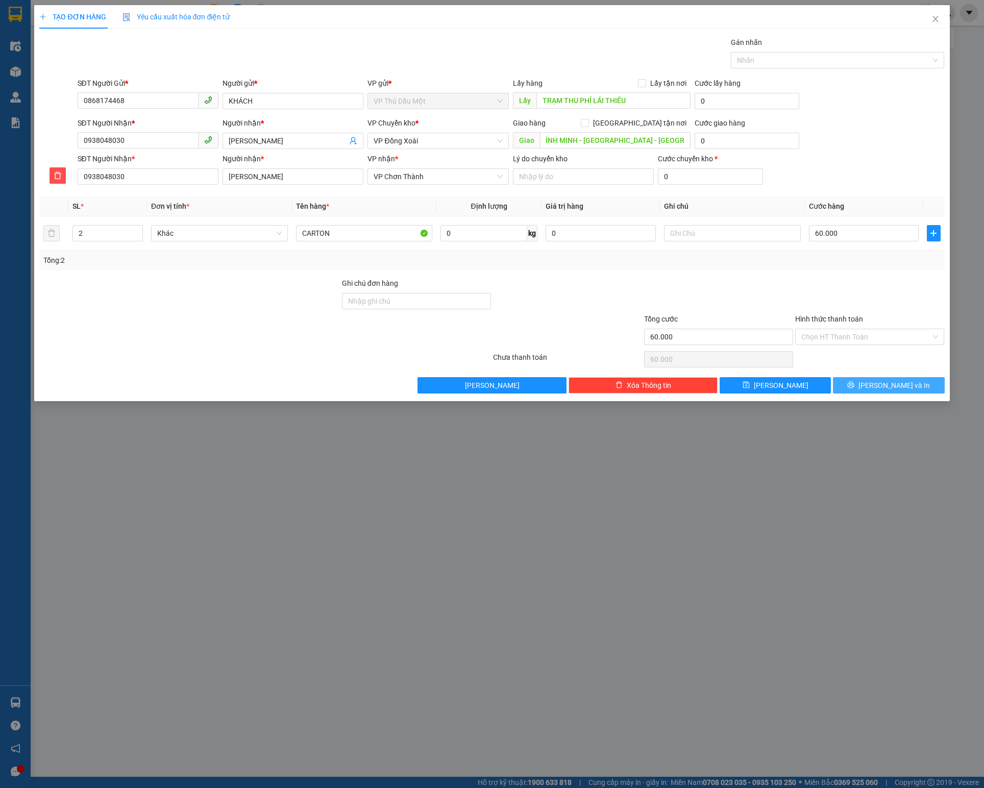
scroll to position [0, 0]
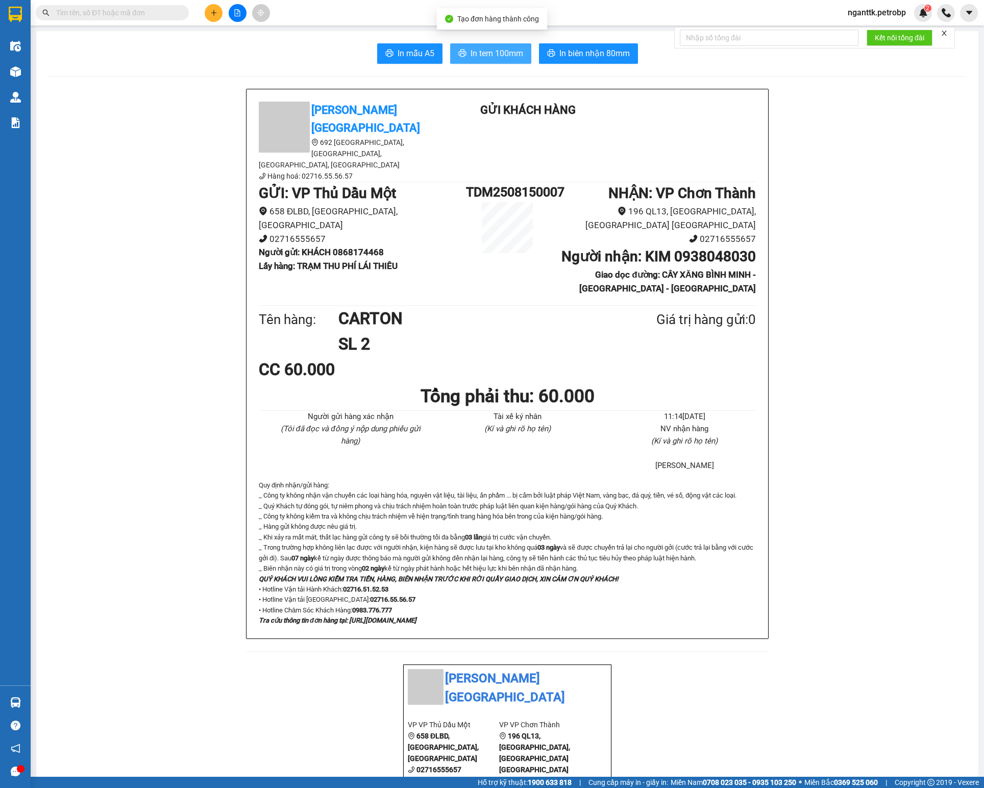
click at [505, 54] on span "In tem 100mm" at bounding box center [497, 53] width 53 height 13
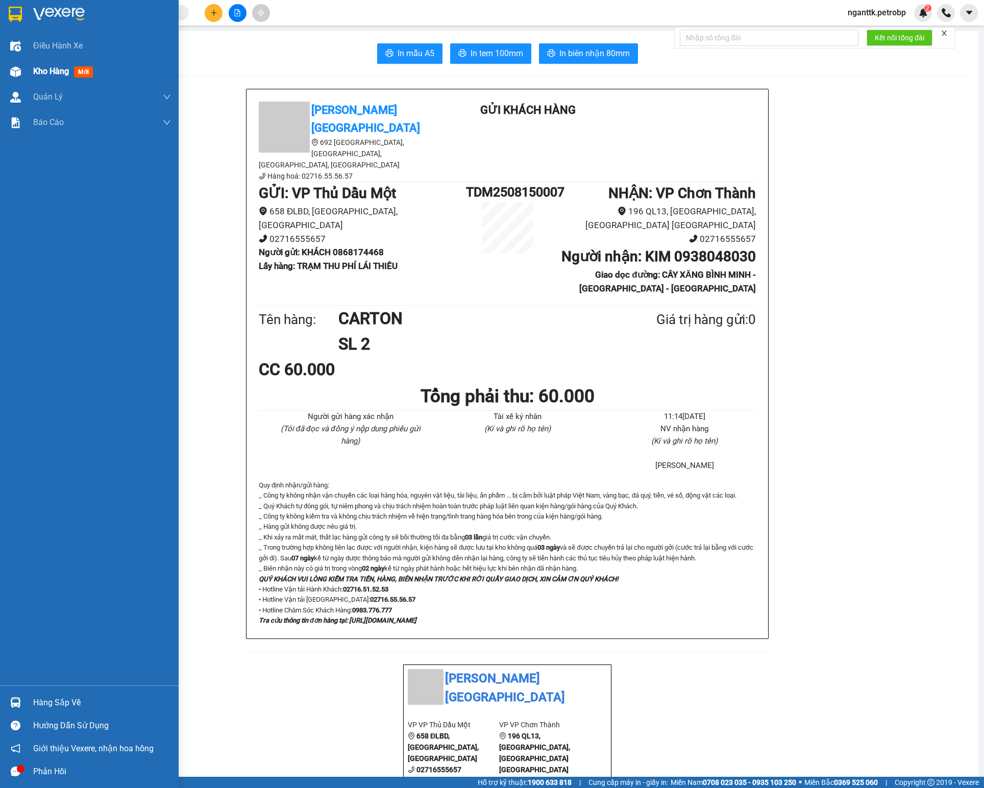
click at [44, 79] on div "Kho hàng mới" at bounding box center [102, 72] width 138 height 26
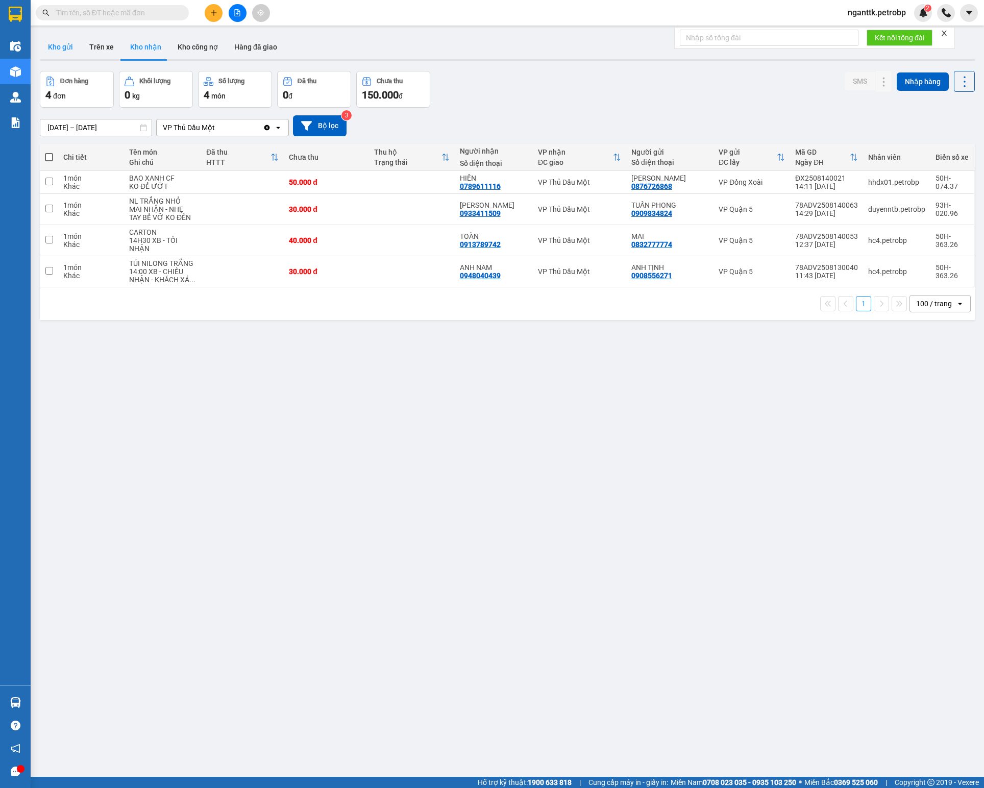
click at [52, 50] on button "Kho gửi" at bounding box center [60, 47] width 41 height 25
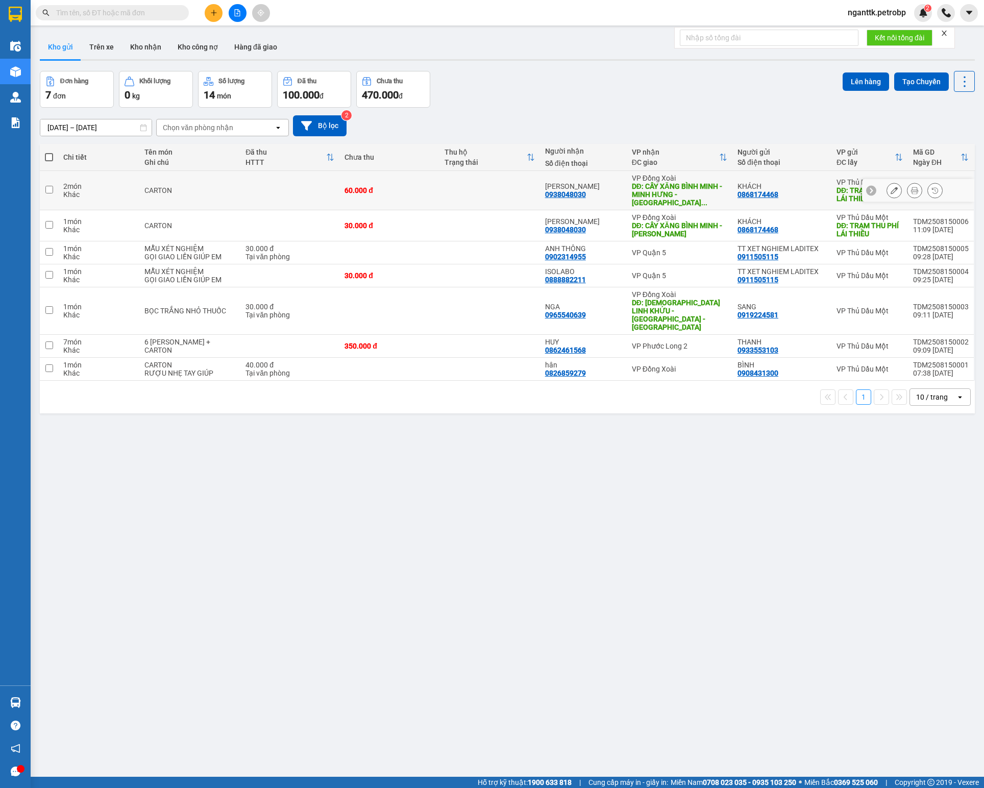
click at [101, 193] on div "Khác" at bounding box center [98, 194] width 71 height 8
checkbox input "true"
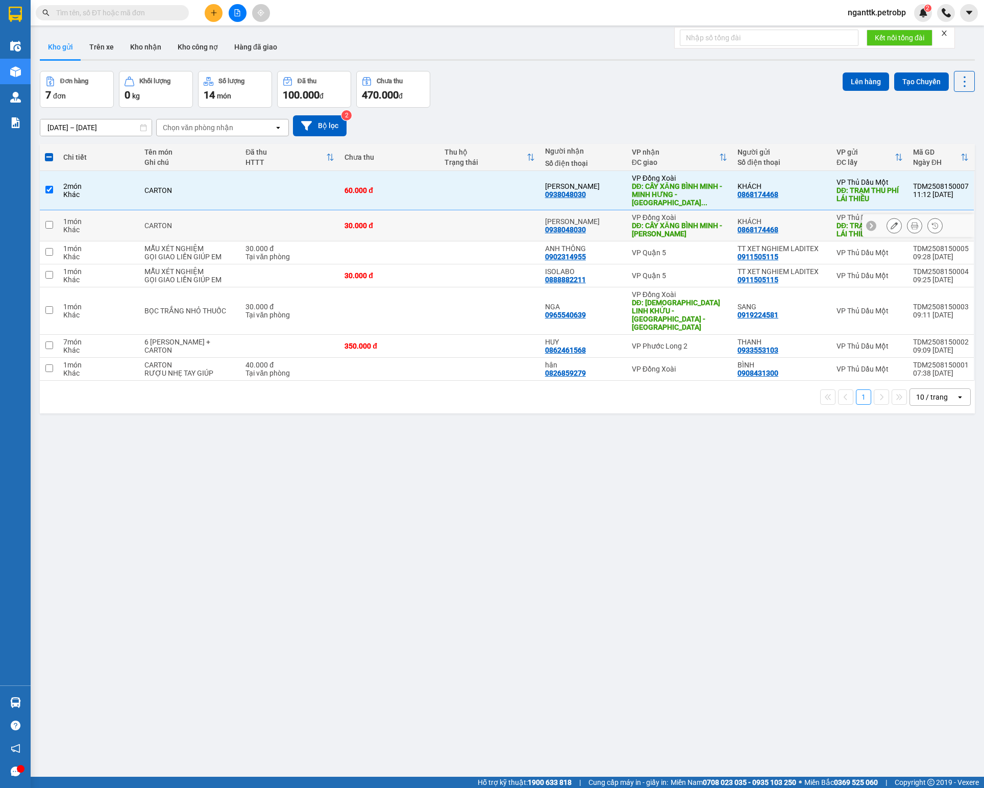
click at [100, 231] on td "1 món Khác" at bounding box center [98, 225] width 81 height 31
checkbox input "true"
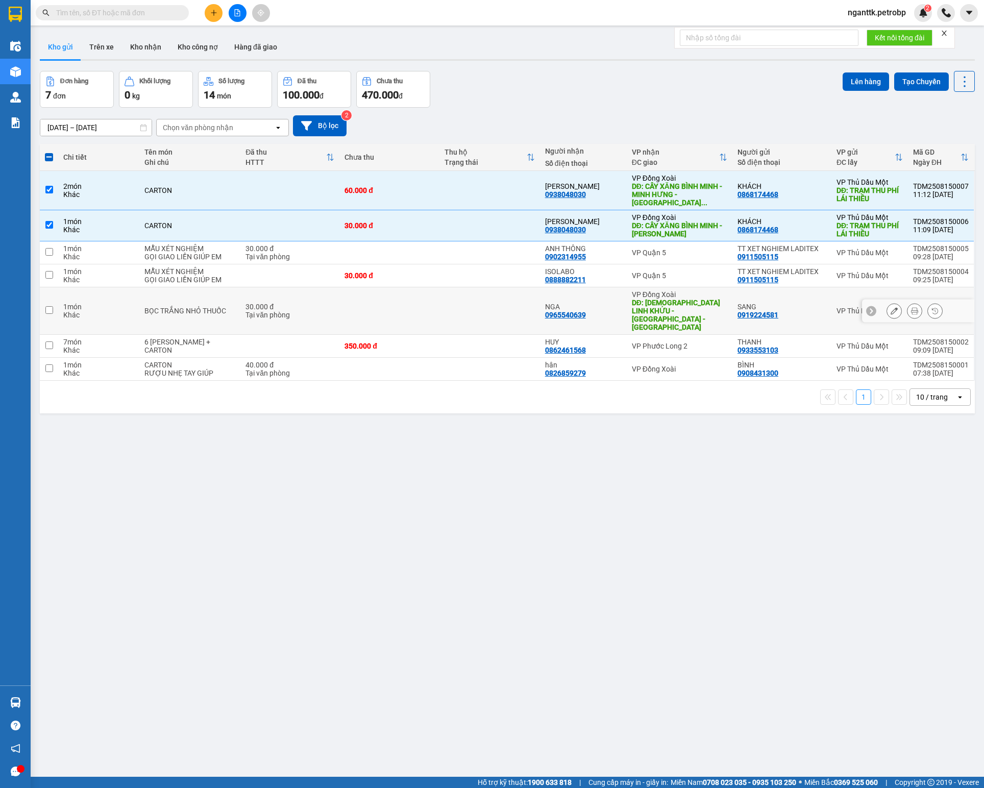
click at [106, 303] on div "1 món" at bounding box center [98, 307] width 71 height 8
checkbox input "true"
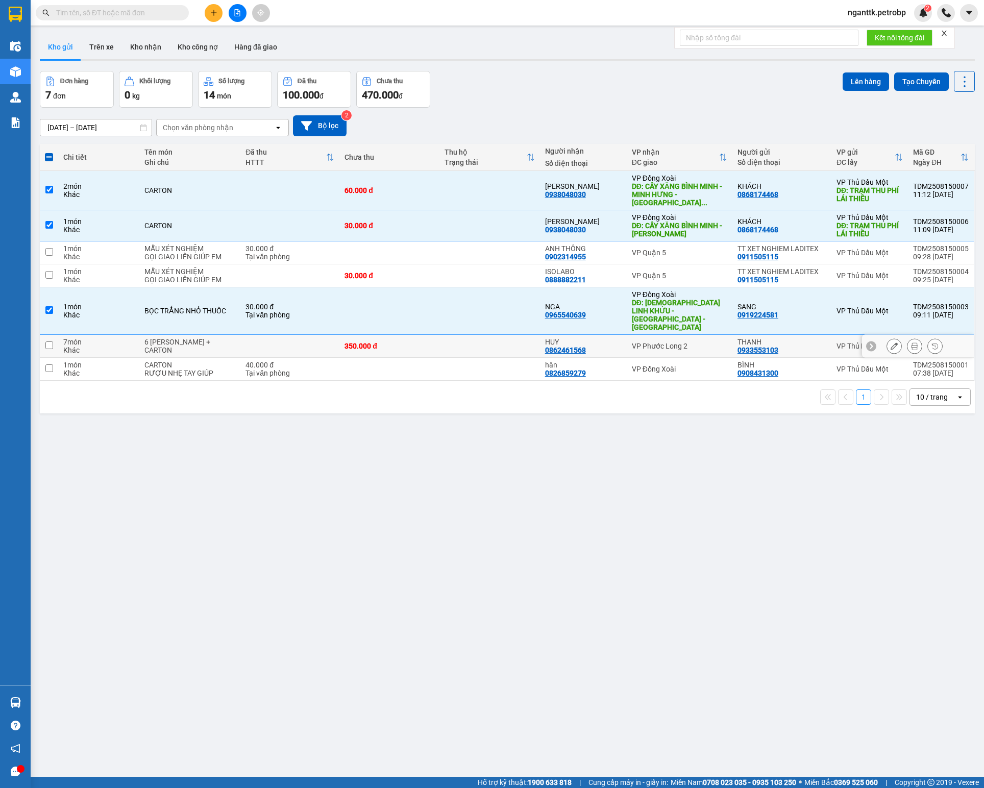
click at [96, 346] on div "Khác" at bounding box center [98, 350] width 71 height 8
checkbox input "true"
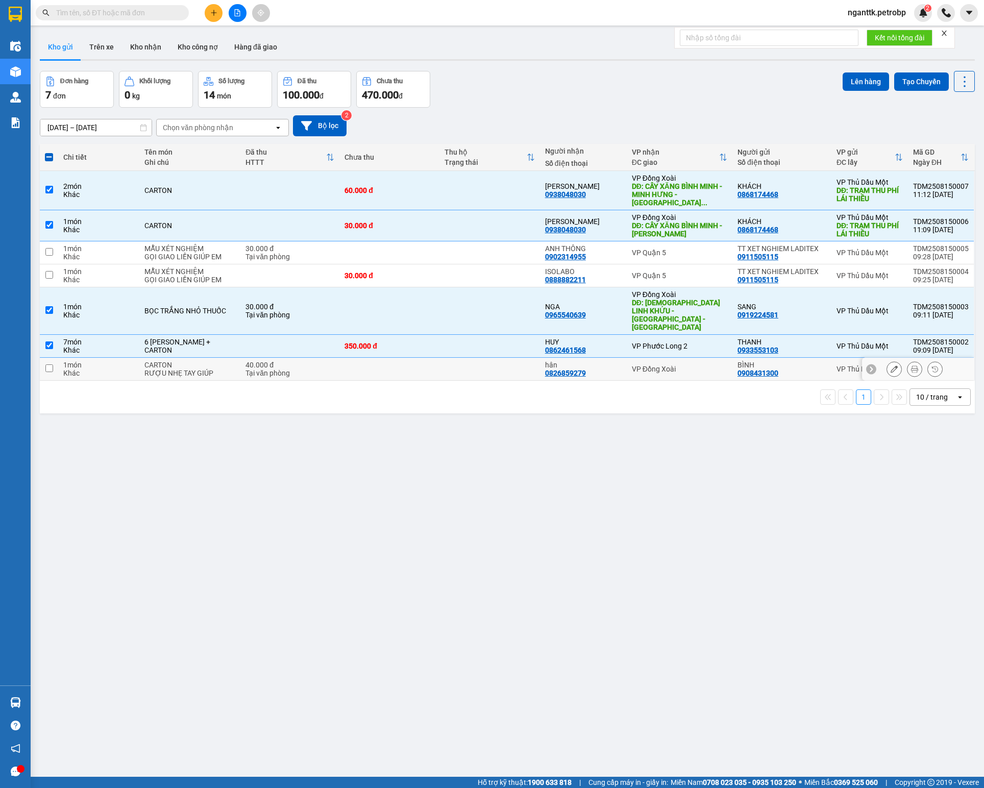
click at [93, 369] on div "Khác" at bounding box center [98, 373] width 71 height 8
checkbox input "true"
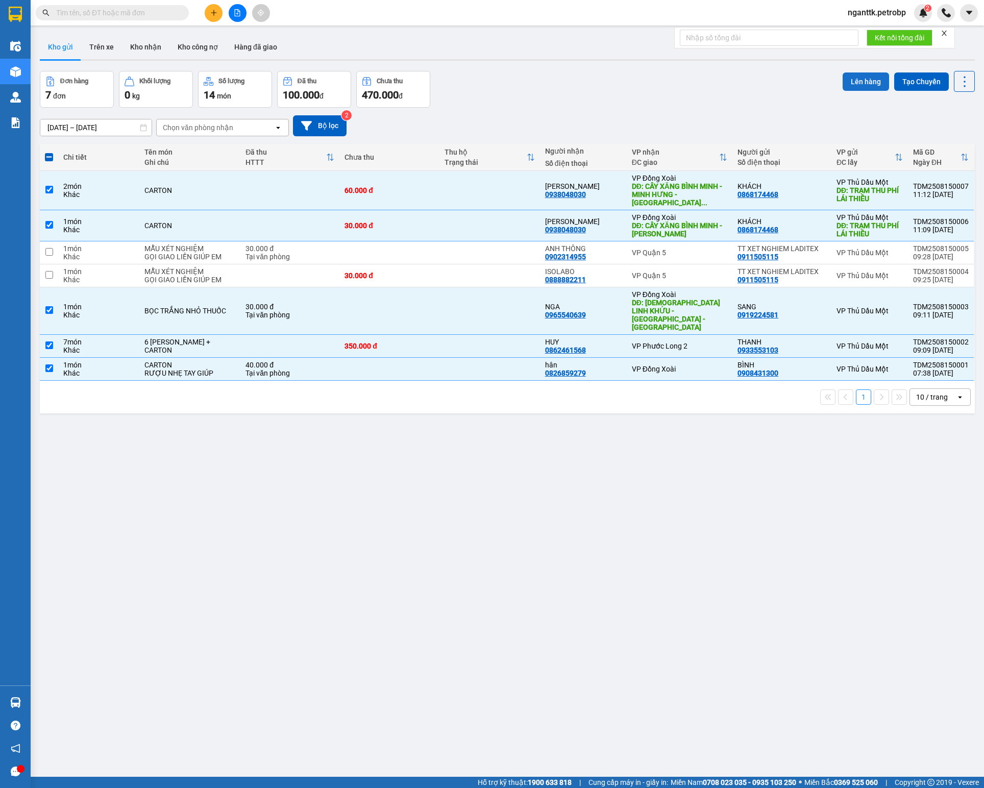
click at [853, 82] on button "Lên hàng" at bounding box center [866, 81] width 46 height 18
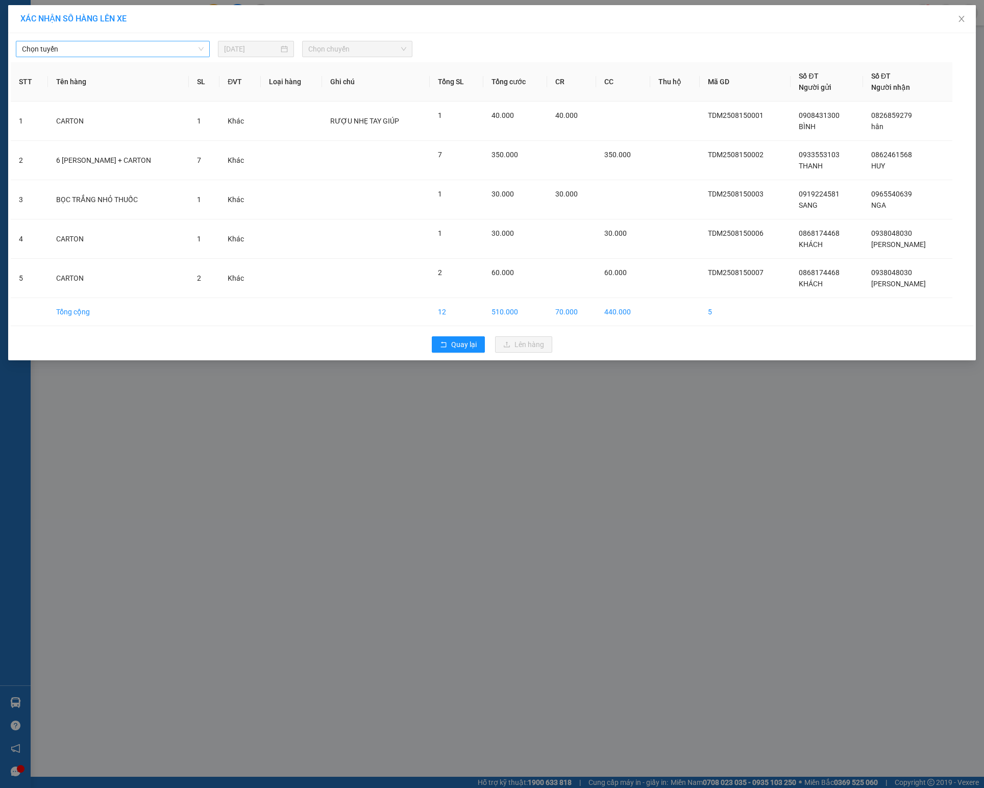
click at [167, 54] on span "Chọn tuyến" at bounding box center [113, 48] width 182 height 15
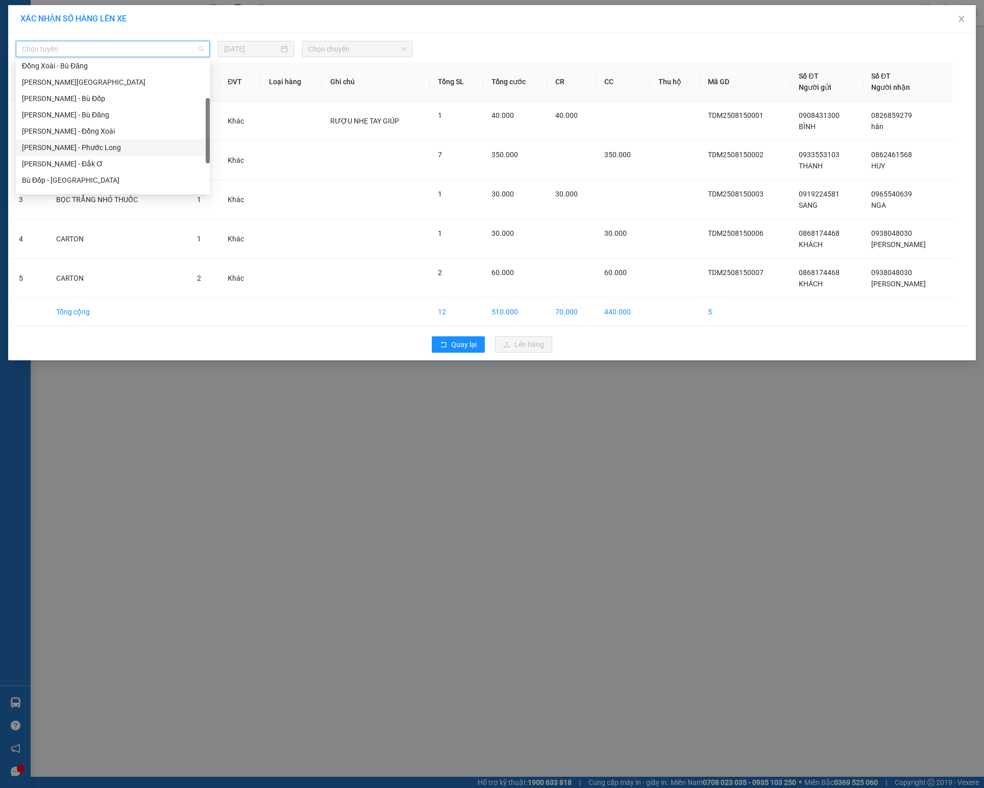
click at [119, 153] on div "[PERSON_NAME] - Phước Long" at bounding box center [113, 147] width 194 height 16
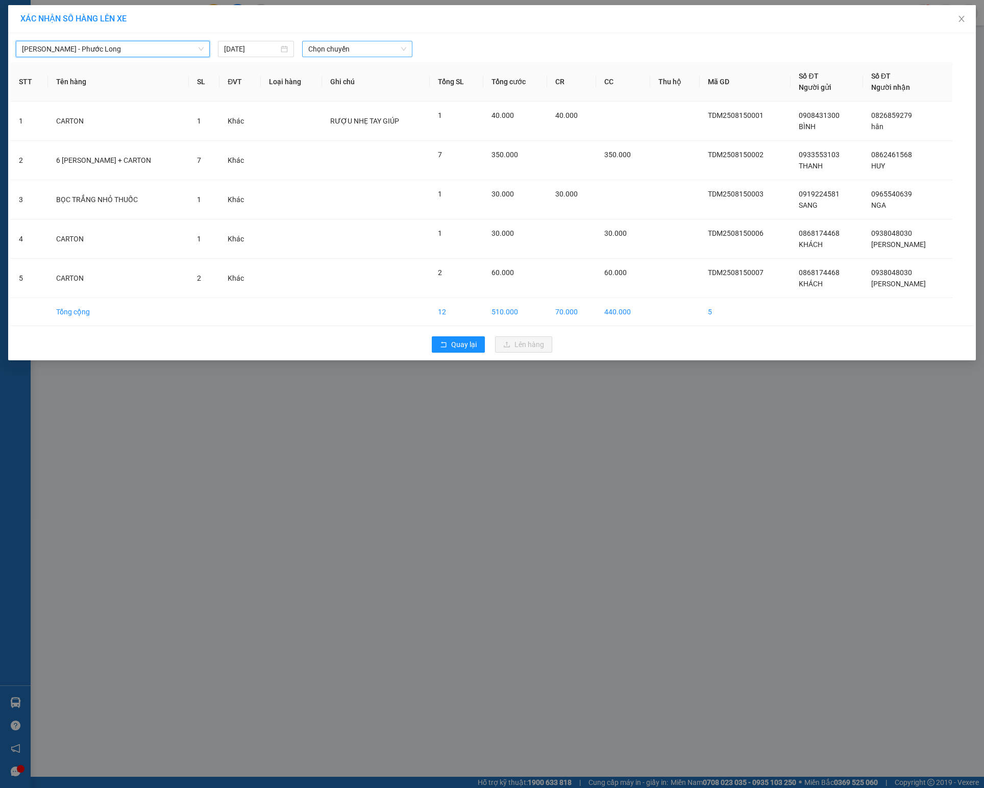
click at [350, 46] on span "Chọn chuyến" at bounding box center [357, 48] width 98 height 15
click at [373, 104] on div "09:02 (TC) - 50H-074.37" at bounding box center [348, 111] width 92 height 16
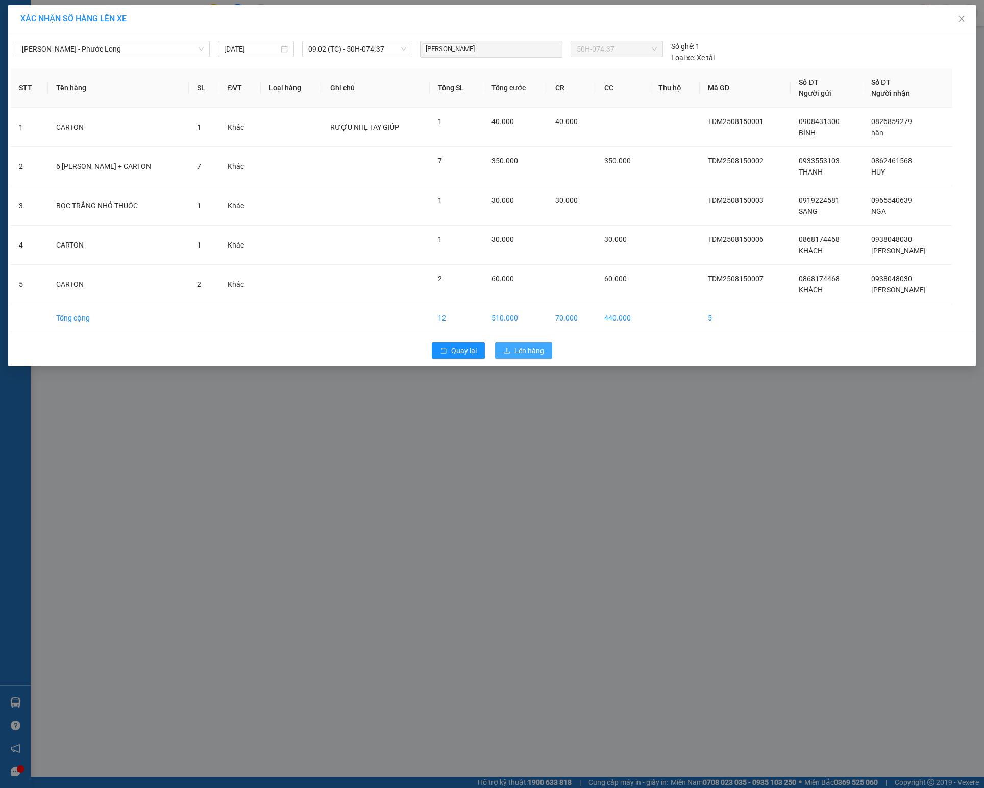
click at [537, 356] on span "Lên hàng" at bounding box center [530, 350] width 30 height 11
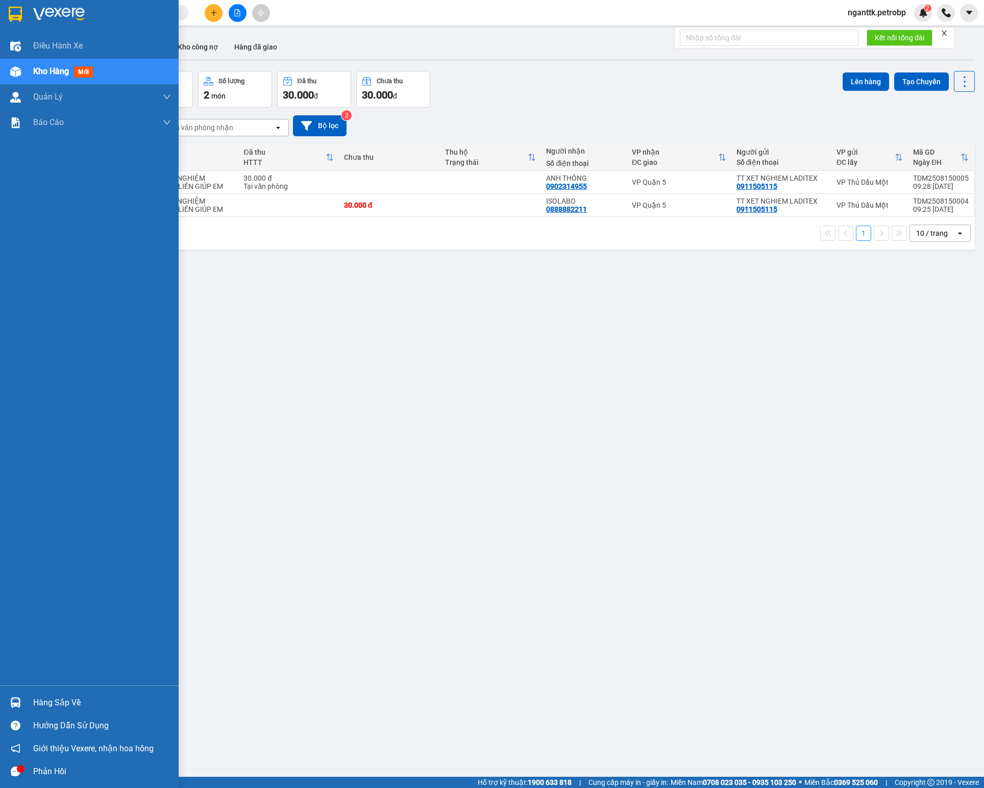
click at [48, 69] on span "Kho hàng" at bounding box center [51, 71] width 36 height 10
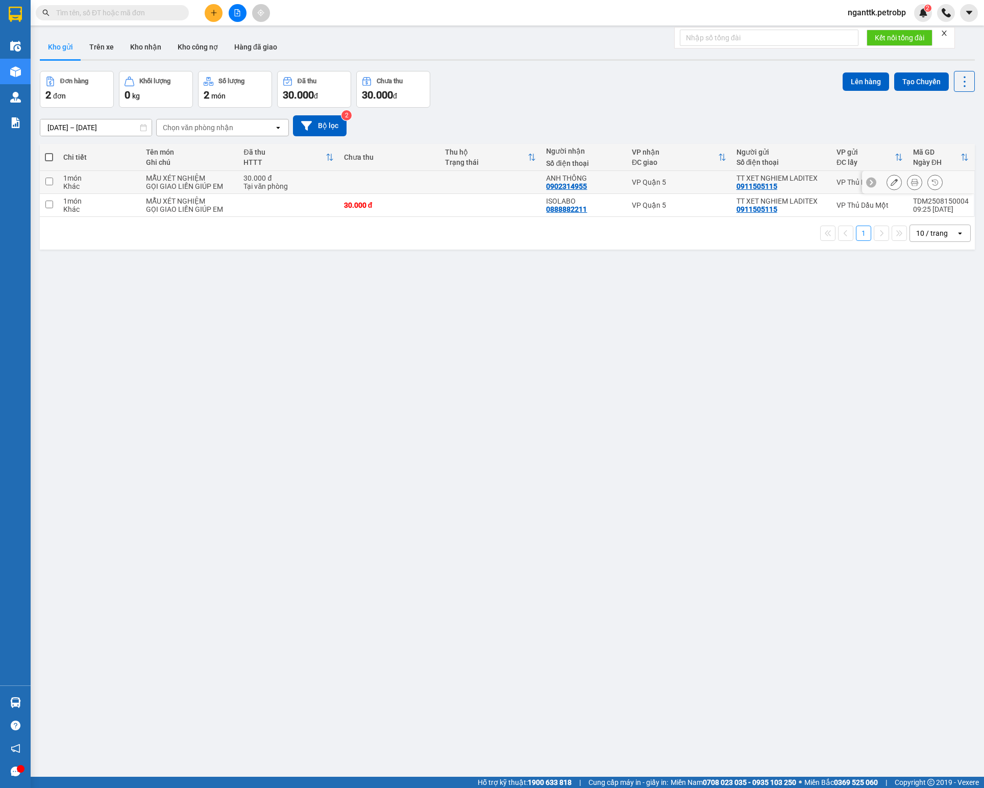
drag, startPoint x: 111, startPoint y: 178, endPoint x: 111, endPoint y: 204, distance: 26.5
click at [111, 182] on div "1 món" at bounding box center [99, 178] width 72 height 8
checkbox input "true"
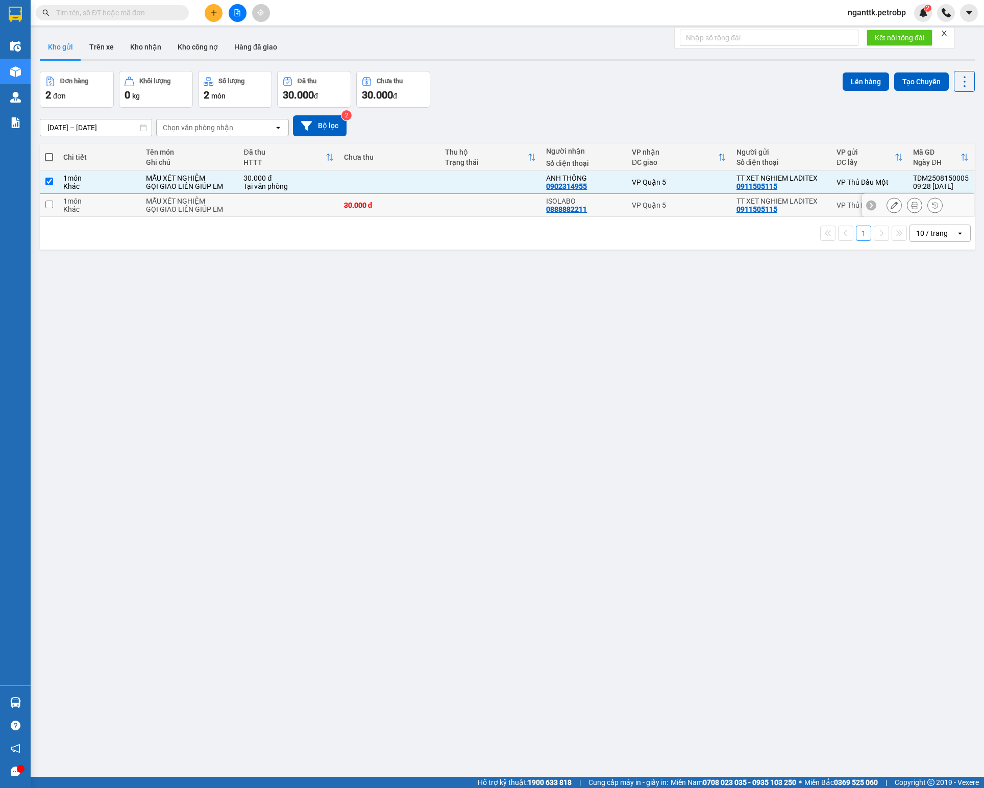
click at [111, 205] on div "1 món" at bounding box center [99, 201] width 72 height 8
checkbox input "true"
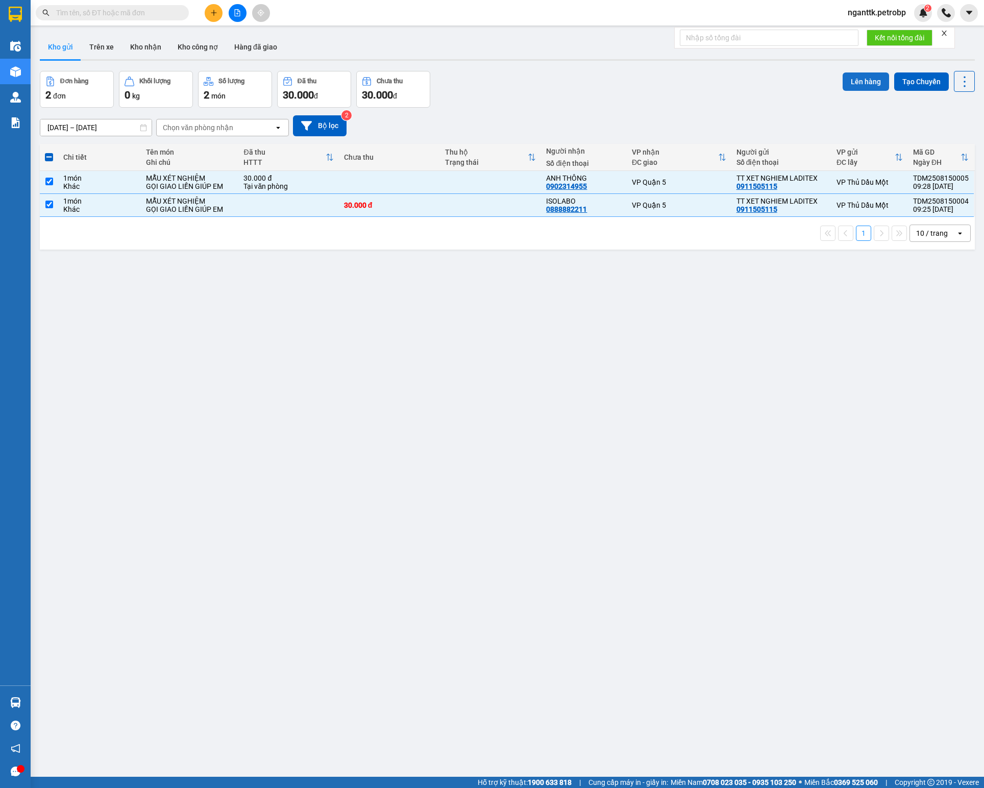
click at [856, 85] on button "Lên hàng" at bounding box center [866, 81] width 46 height 18
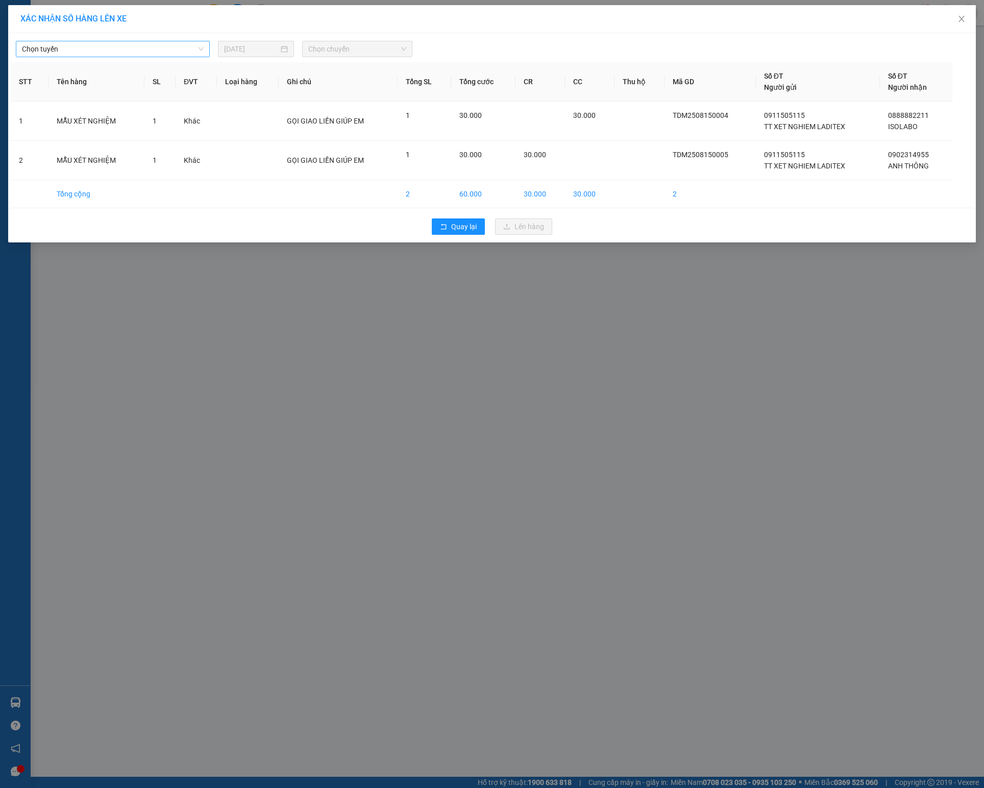
click at [161, 57] on input "search" at bounding box center [109, 48] width 175 height 15
click at [150, 40] on div "Chọn tuyến Chọn tuyến [DATE] Chọn chuyến" at bounding box center [492, 46] width 963 height 21
click at [144, 41] on div "Chọn tuyến" at bounding box center [113, 49] width 194 height 16
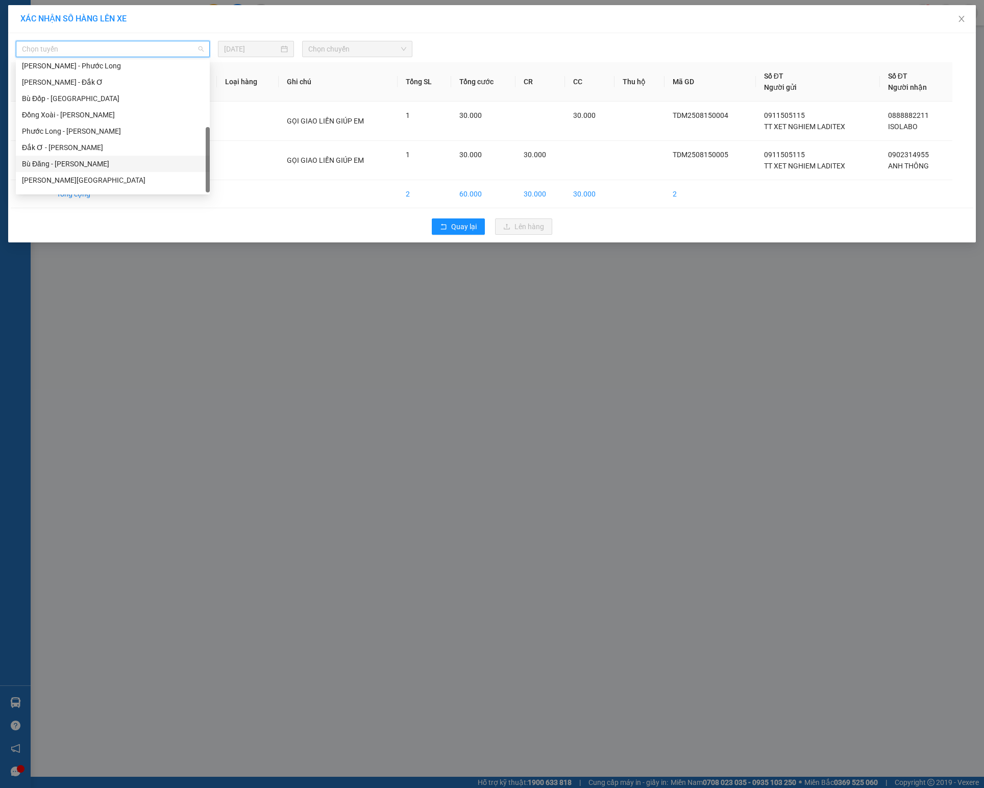
scroll to position [196, 0]
click at [90, 105] on div "Đồng Xoài - [PERSON_NAME]" at bounding box center [113, 102] width 182 height 11
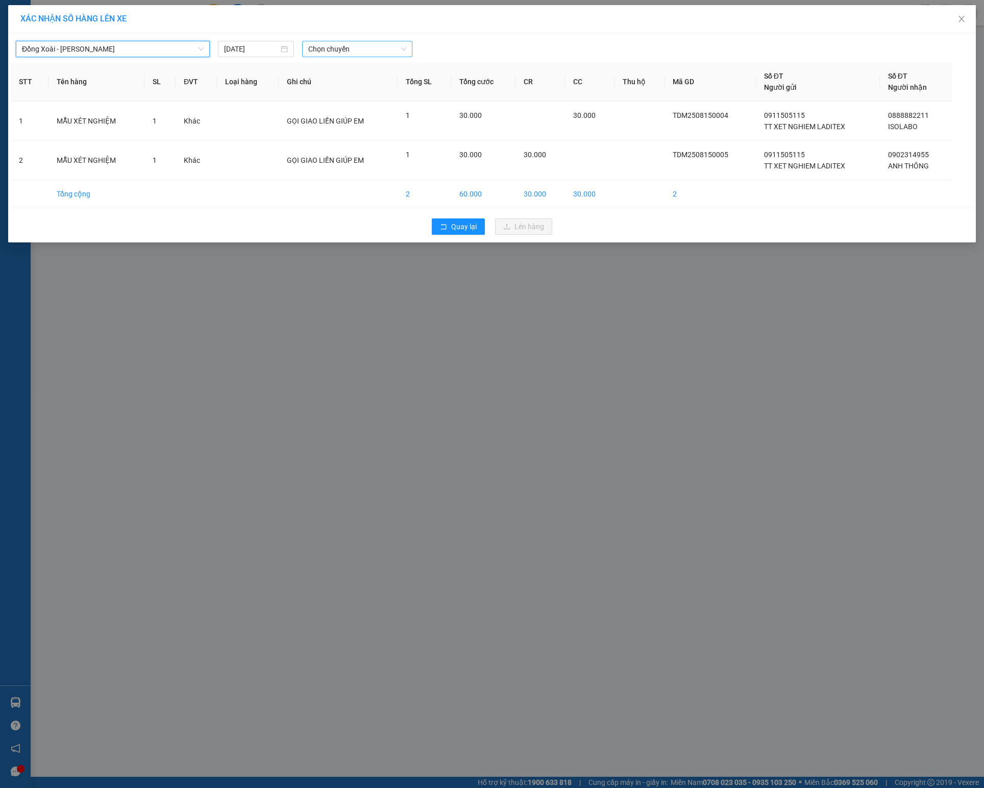
click at [340, 46] on span "Chọn chuyến" at bounding box center [357, 48] width 98 height 15
click at [358, 160] on div "10:00 - 93F-001.40" at bounding box center [348, 159] width 80 height 11
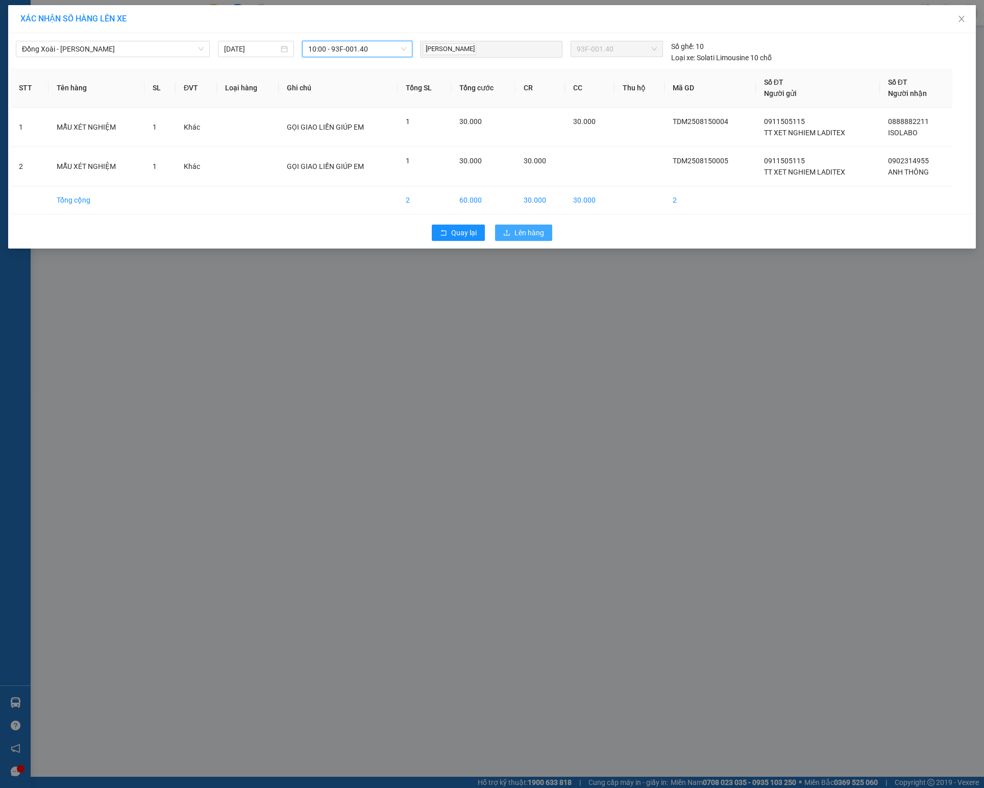
click at [519, 233] on span "Lên hàng" at bounding box center [530, 232] width 30 height 11
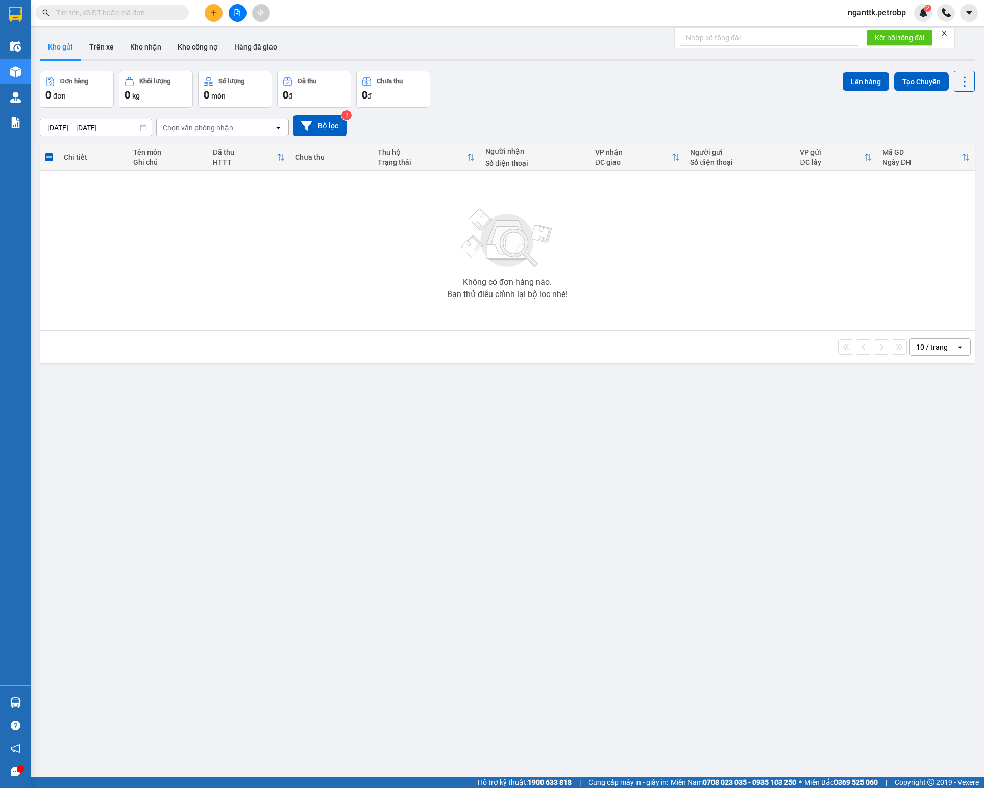
click at [500, 716] on div "ver 1.8.138 Kho gửi Trên xe Kho nhận Kho công nợ Hàng đã giao Đơn hàng 0 đơn Kh…" at bounding box center [507, 425] width 943 height 788
click at [215, 11] on icon "plus" at bounding box center [213, 12] width 7 height 7
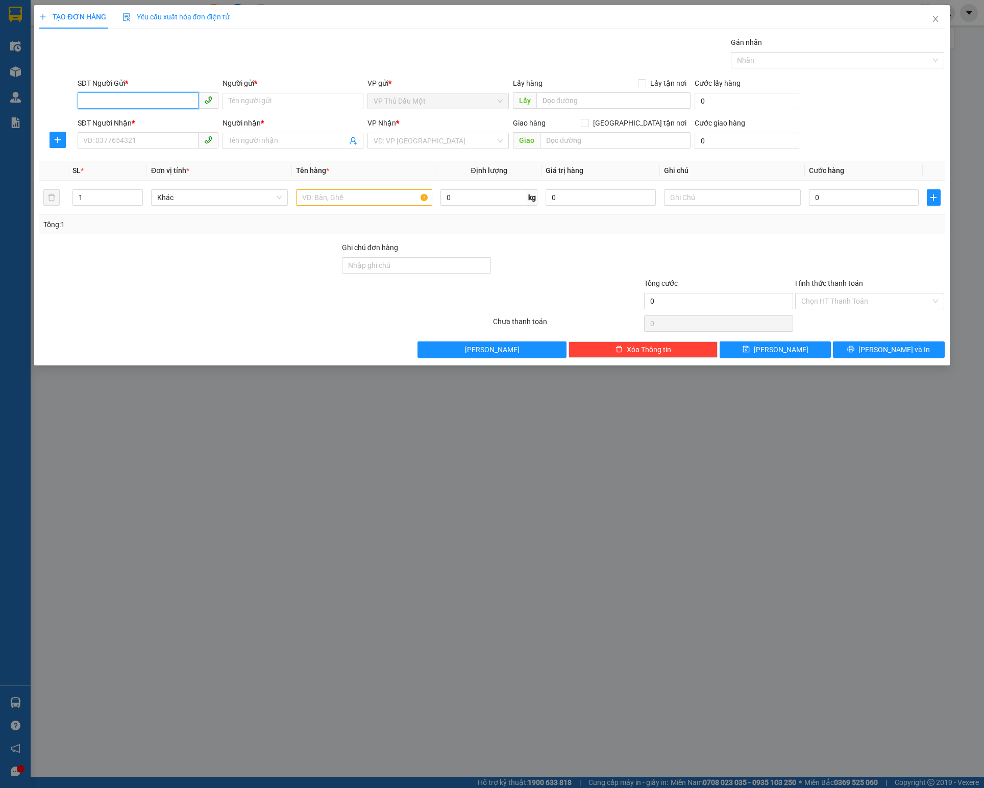
click at [123, 95] on input "SĐT Người Gửi *" at bounding box center [138, 100] width 121 height 16
click at [139, 127] on div "0935660808 - a. PHÒNG" at bounding box center [148, 123] width 129 height 11
type input "0935660808"
type input "a. PHÒNG"
type input "0376978145"
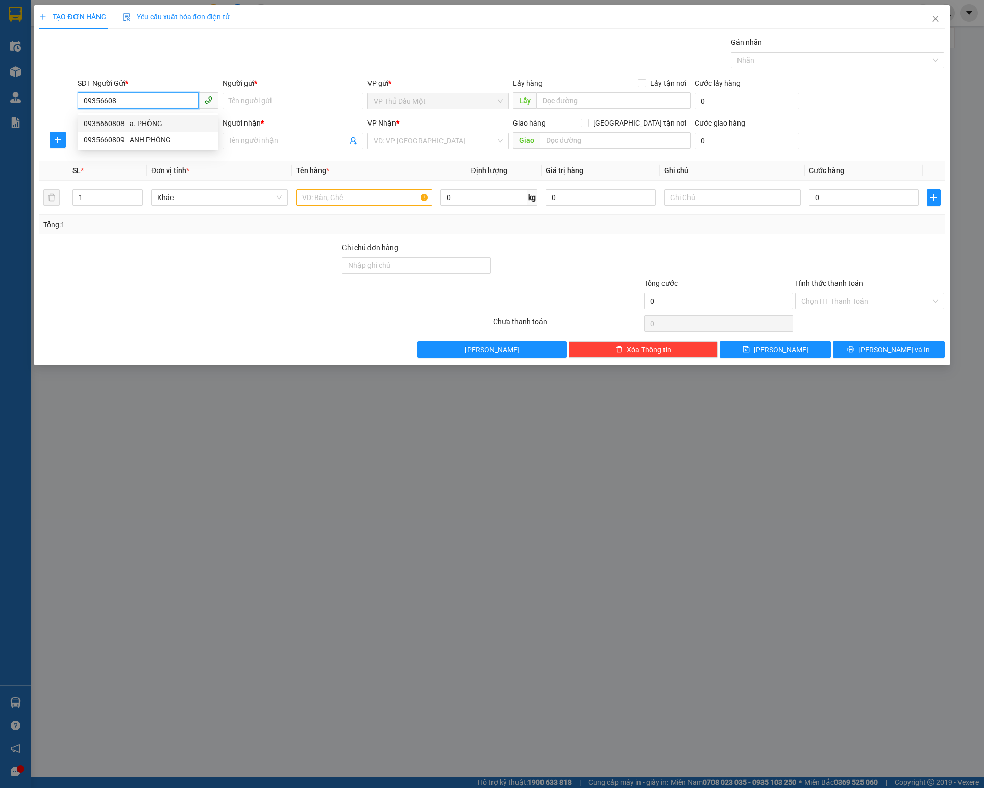
type input "DƯƠNG"
type input "N3 PHÚ LẠC - [GEOGRAPHIC_DATA]"
type input "150.000"
type input "0935660808"
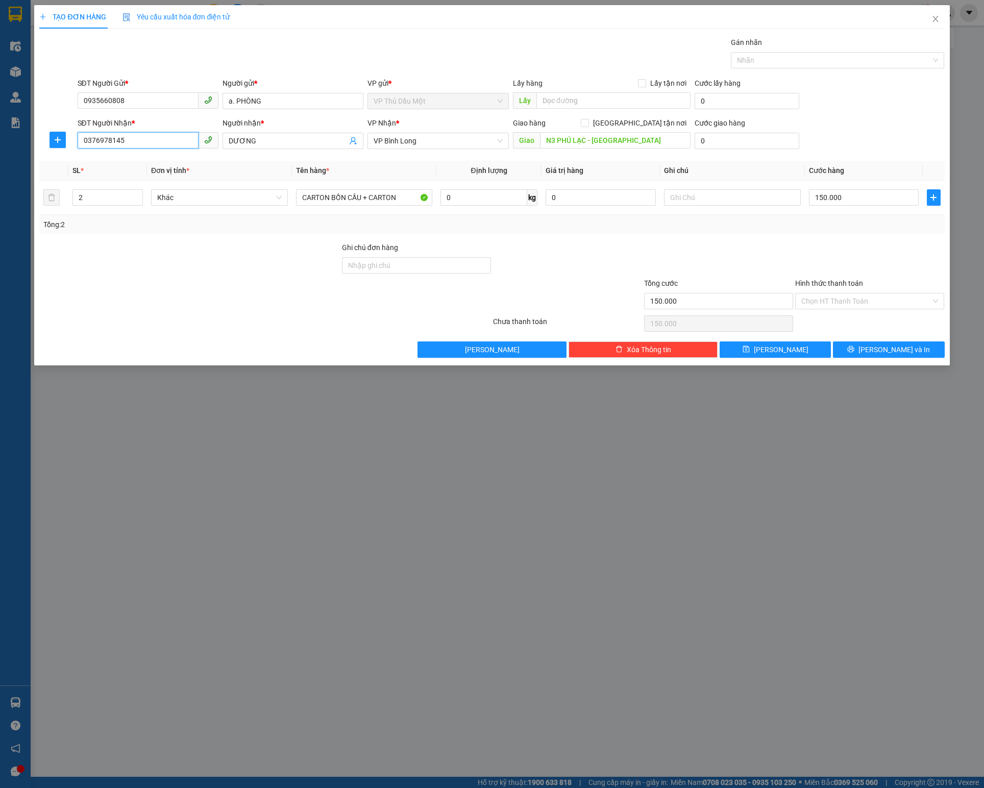
click at [177, 137] on input "0376978145" at bounding box center [138, 140] width 121 height 16
type input "0966365080"
click at [266, 140] on input "DƯƠNG" at bounding box center [288, 140] width 118 height 11
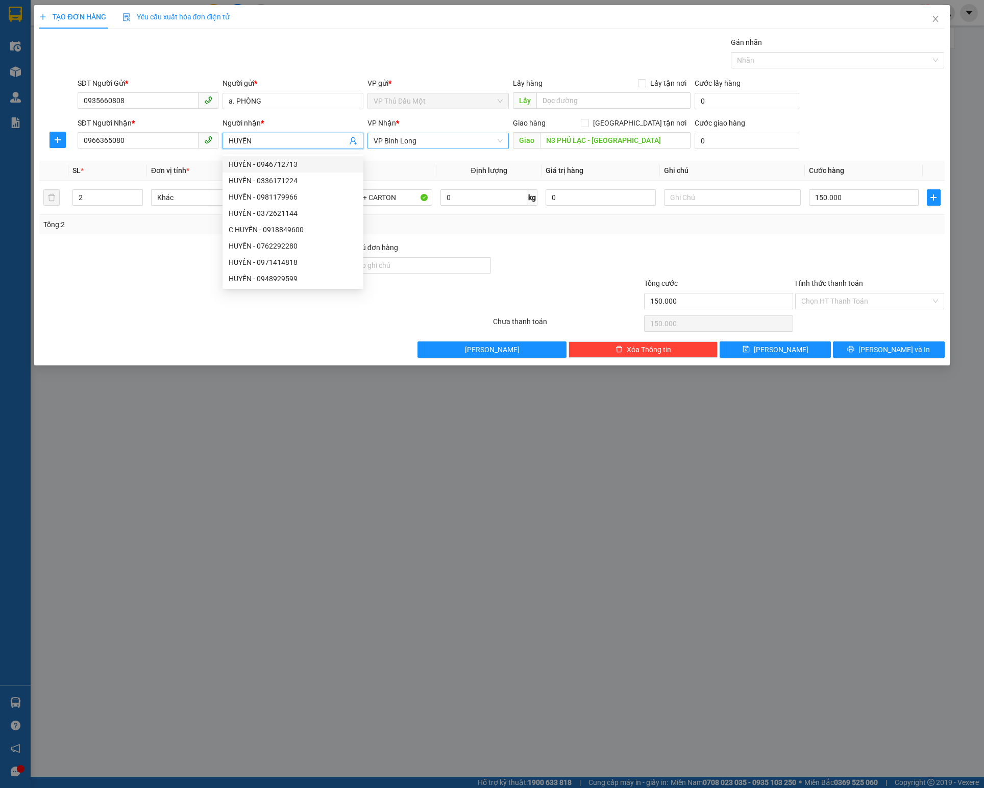
click at [460, 143] on span "VP Bình Long" at bounding box center [438, 140] width 129 height 15
type input "HUYỀN"
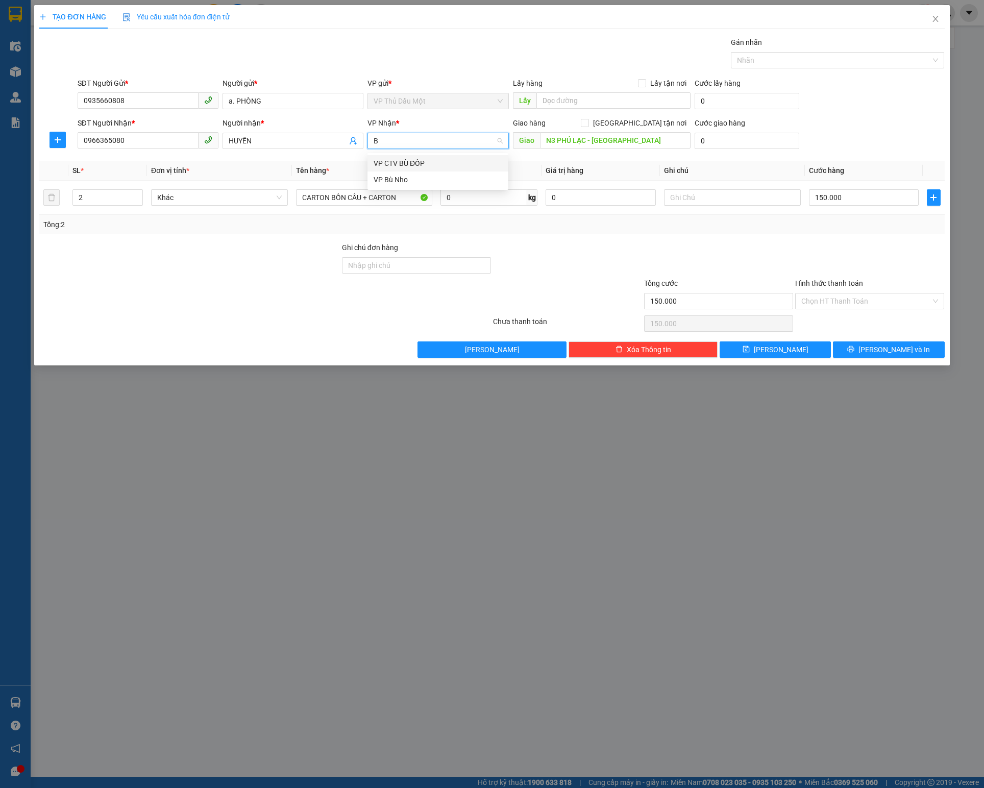
type input "BÙ"
click at [447, 177] on div "VP Bù Nho" at bounding box center [438, 179] width 129 height 11
click at [576, 143] on input "N3 PHÚ LẠC - [GEOGRAPHIC_DATA]" at bounding box center [615, 140] width 151 height 16
click at [111, 199] on input "2" at bounding box center [108, 197] width 70 height 15
type input "4"
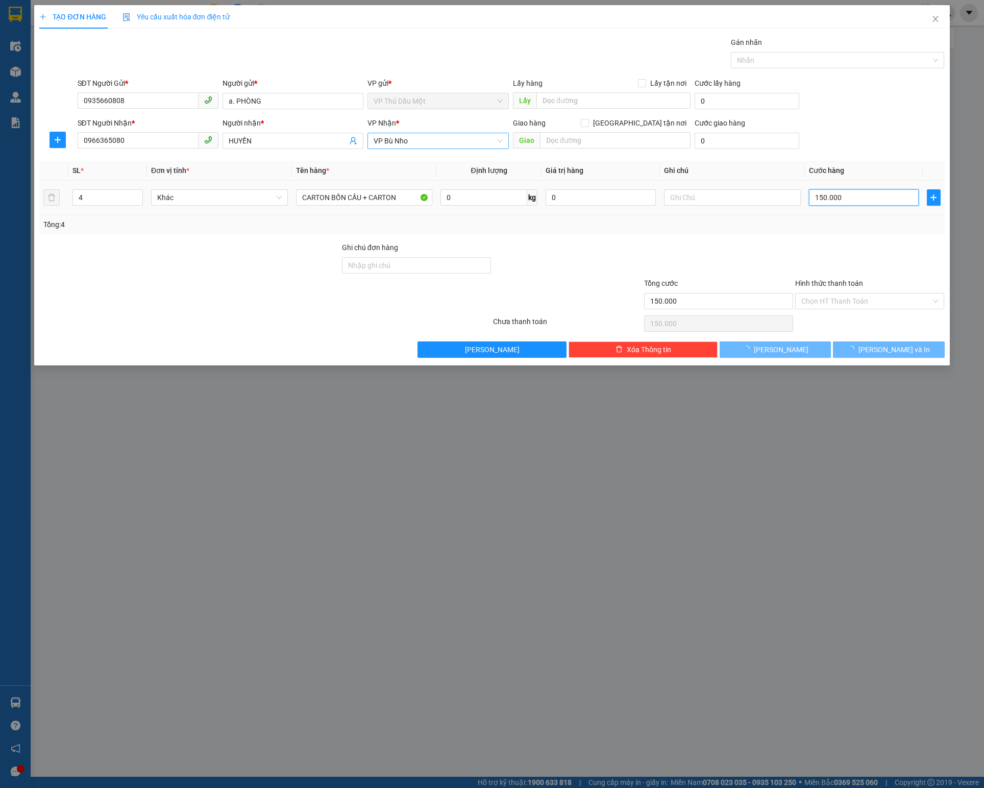
click at [878, 199] on input "150.000" at bounding box center [864, 197] width 110 height 16
type input "01"
type input "1"
type input "13"
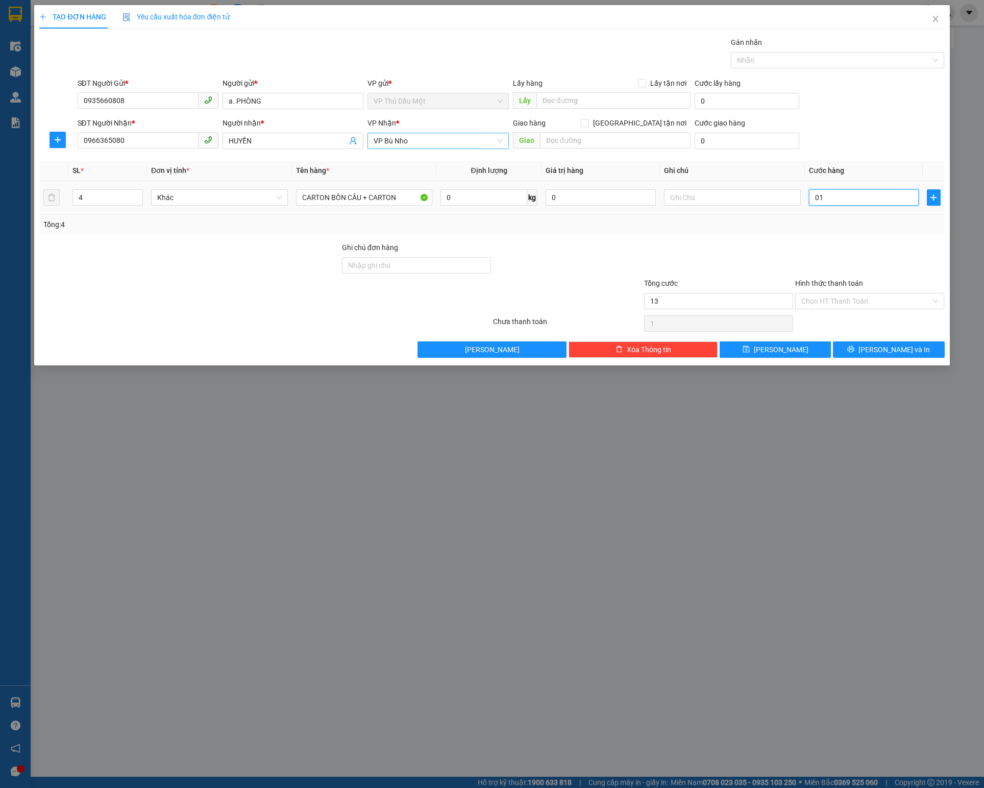
type input "13"
type input "013"
type input "130"
type input "0.130"
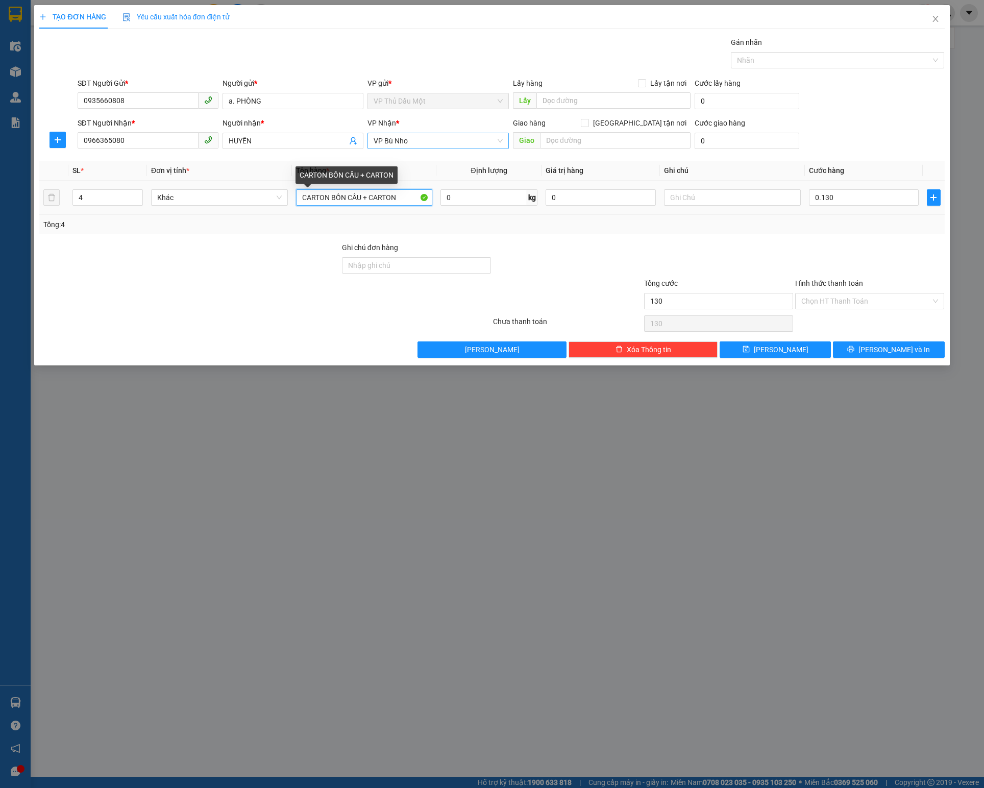
type input "130.000"
click at [397, 197] on input "CARTON BỒN CẦU + CARTON" at bounding box center [364, 197] width 136 height 16
type input "C"
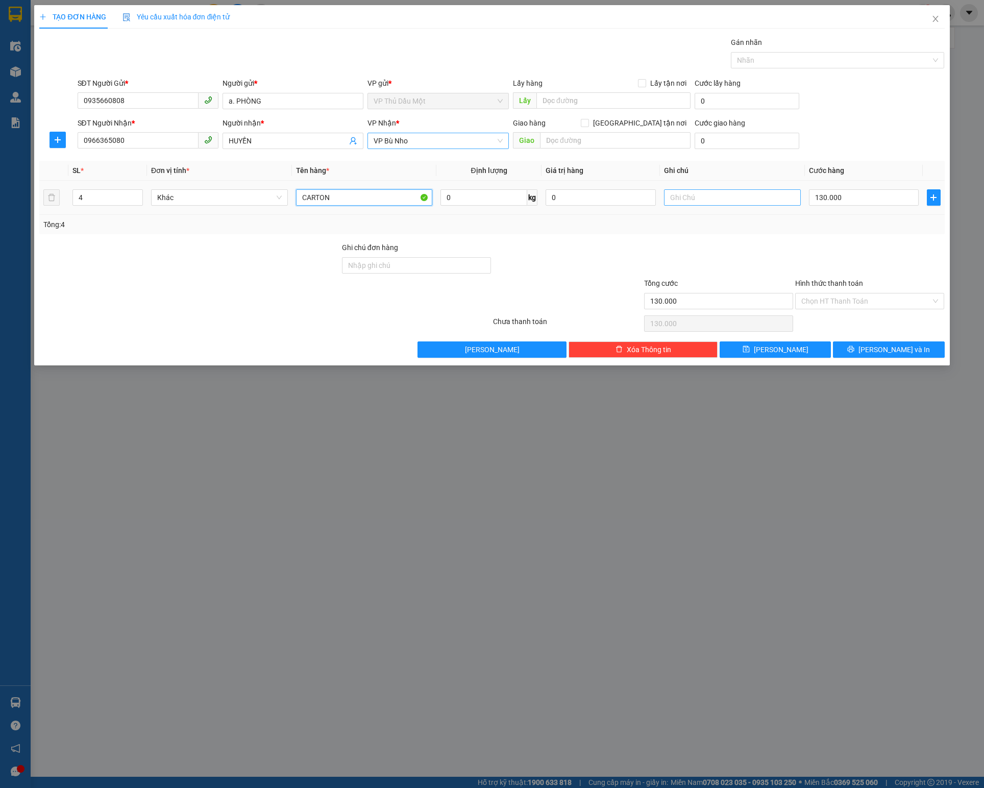
type input "CARTON"
click at [710, 202] on input "text" at bounding box center [732, 197] width 136 height 16
type input "CÓ 1 CÁI GƯƠNG DỄ BỂ NHẸ TAY"
click at [879, 304] on input "Hình thức thanh toán" at bounding box center [866, 301] width 130 height 15
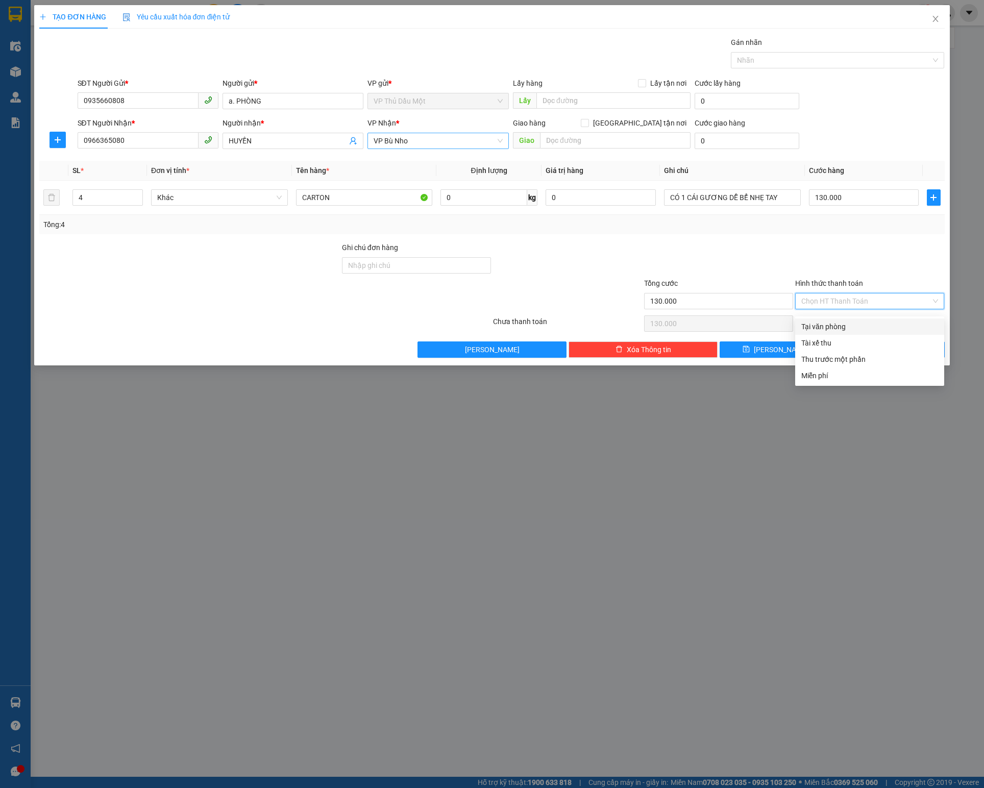
click at [828, 325] on div "Tại văn phòng" at bounding box center [869, 326] width 137 height 11
type input "0"
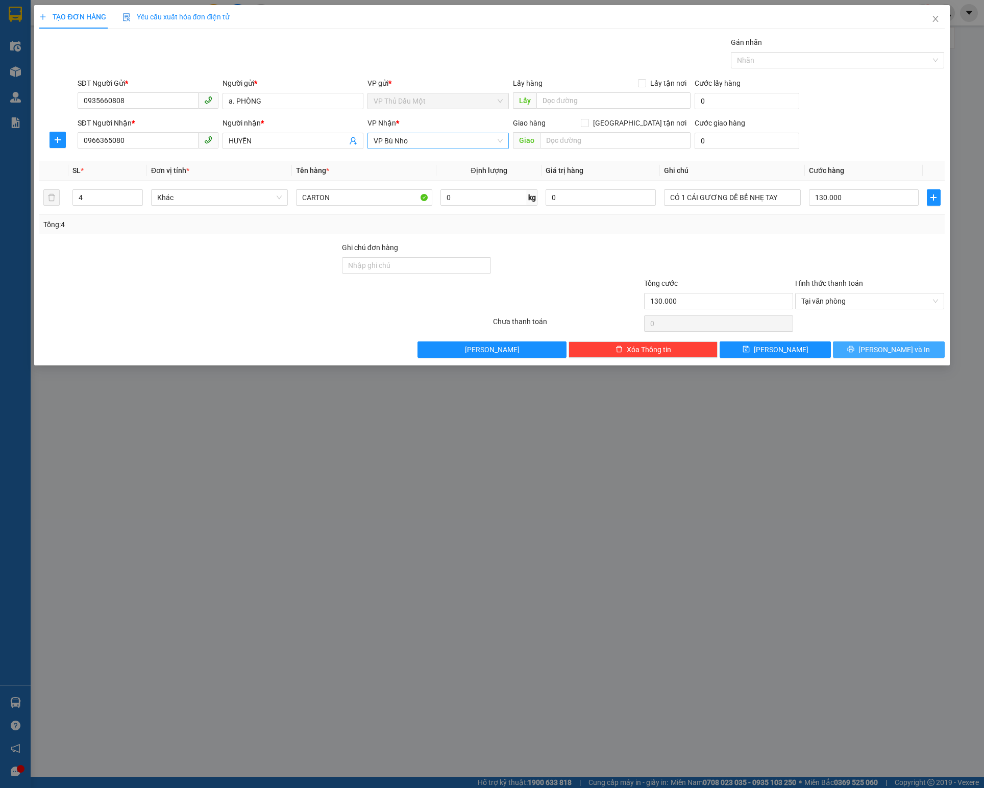
click at [864, 351] on button "[PERSON_NAME] và In" at bounding box center [888, 350] width 111 height 16
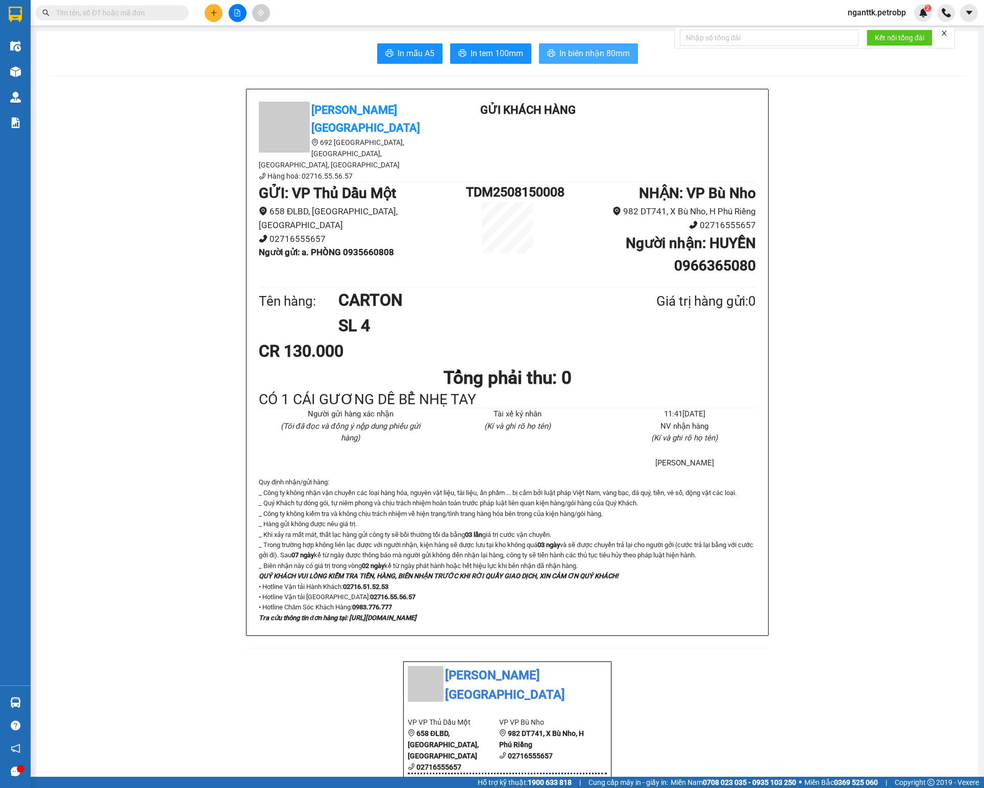
click at [582, 53] on span "In biên nhận 80mm" at bounding box center [594, 53] width 70 height 13
click at [549, 182] on h1 "NHẬN : VP Bù Nho" at bounding box center [652, 193] width 207 height 22
click at [523, 182] on h1 "TDM2508150008" at bounding box center [507, 192] width 83 height 20
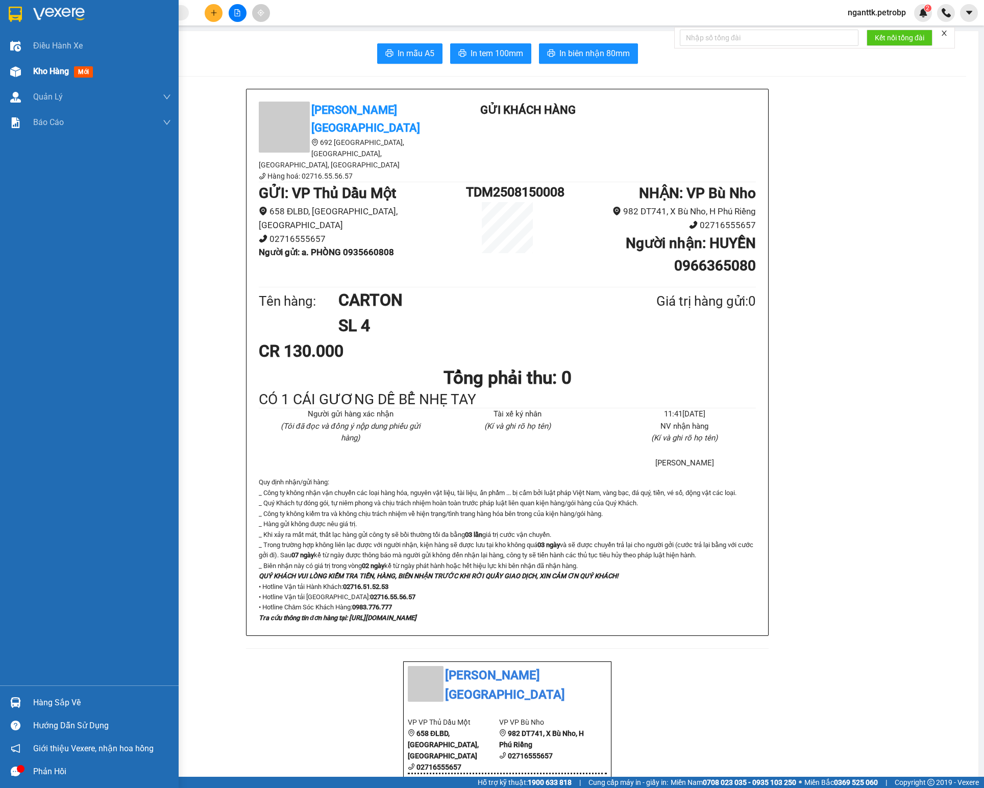
click at [18, 69] on img at bounding box center [15, 71] width 11 height 11
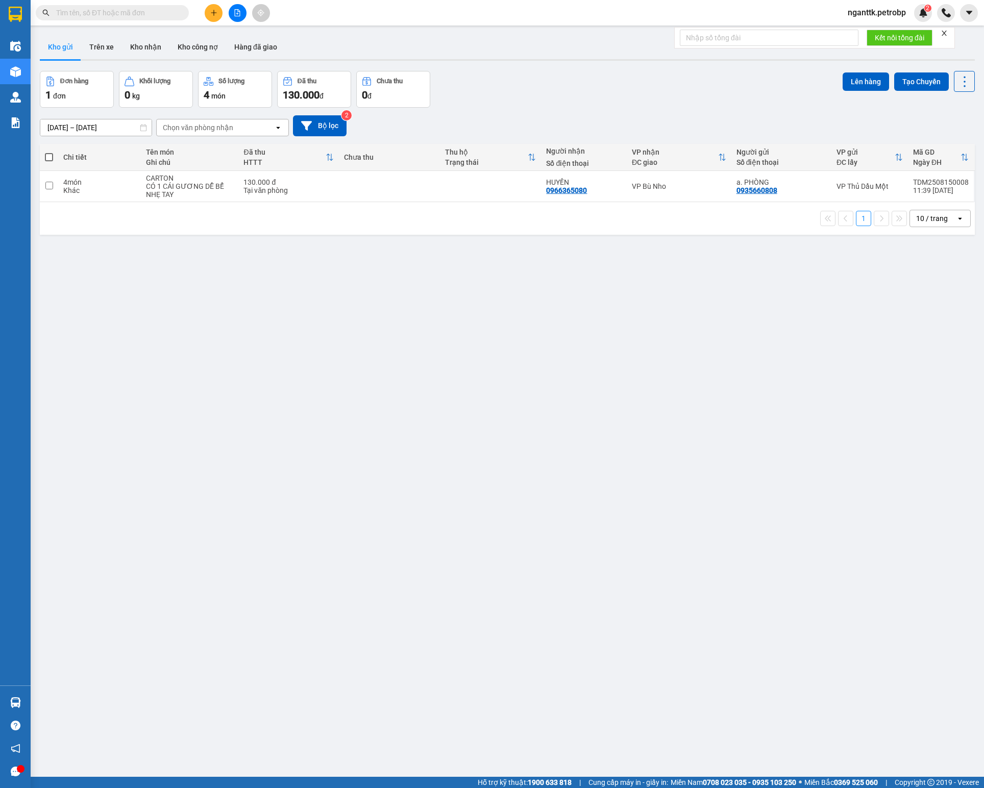
click at [76, 38] on button "Kho gửi" at bounding box center [60, 47] width 41 height 25
click at [96, 40] on button "Trên xe" at bounding box center [101, 47] width 41 height 25
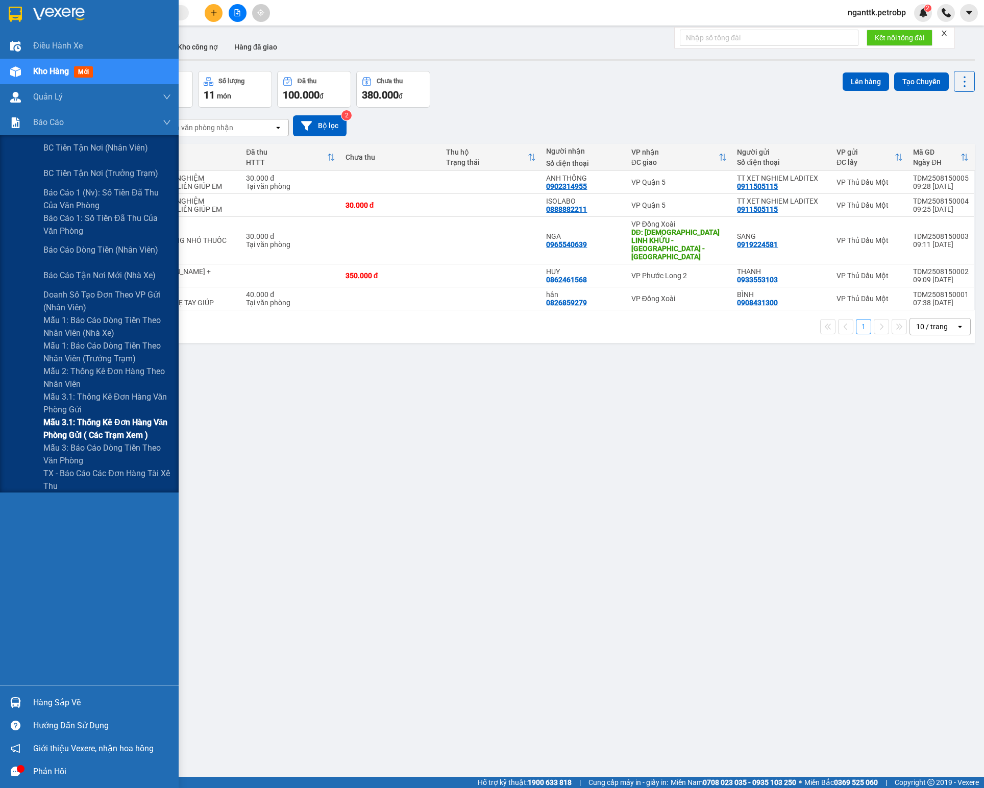
click at [65, 423] on span "Mẫu 3.1: Thống kê đơn hàng văn phòng gửi ( các trạm xem )" at bounding box center [107, 429] width 128 height 26
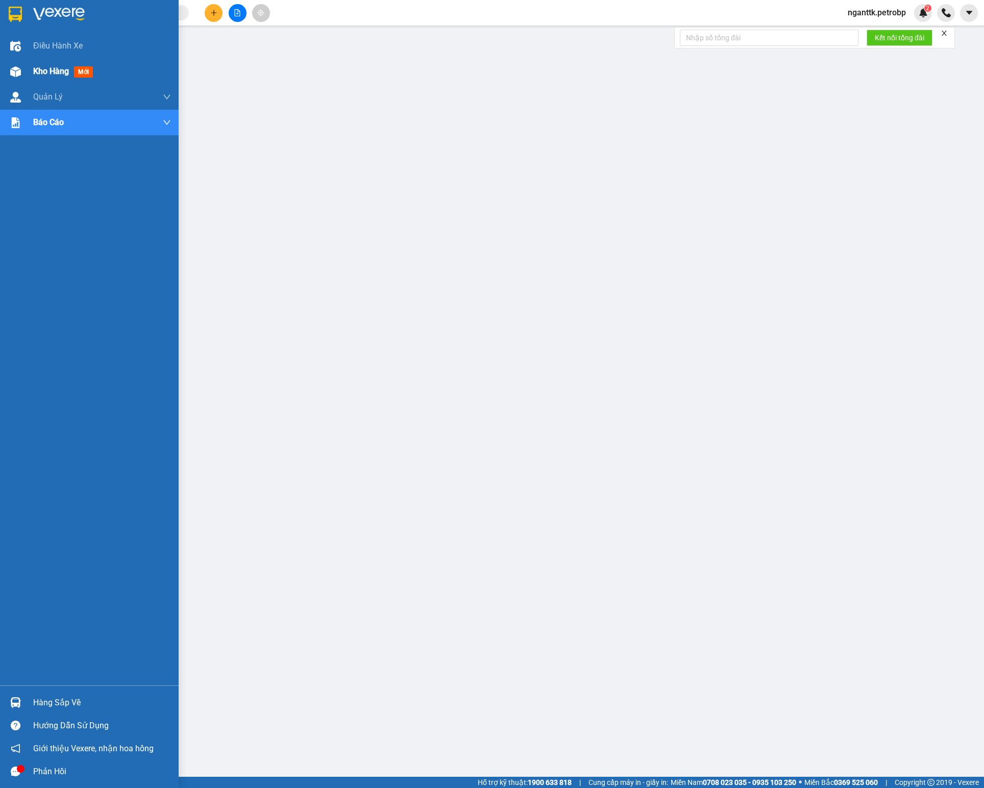
click at [20, 68] on img at bounding box center [15, 71] width 11 height 11
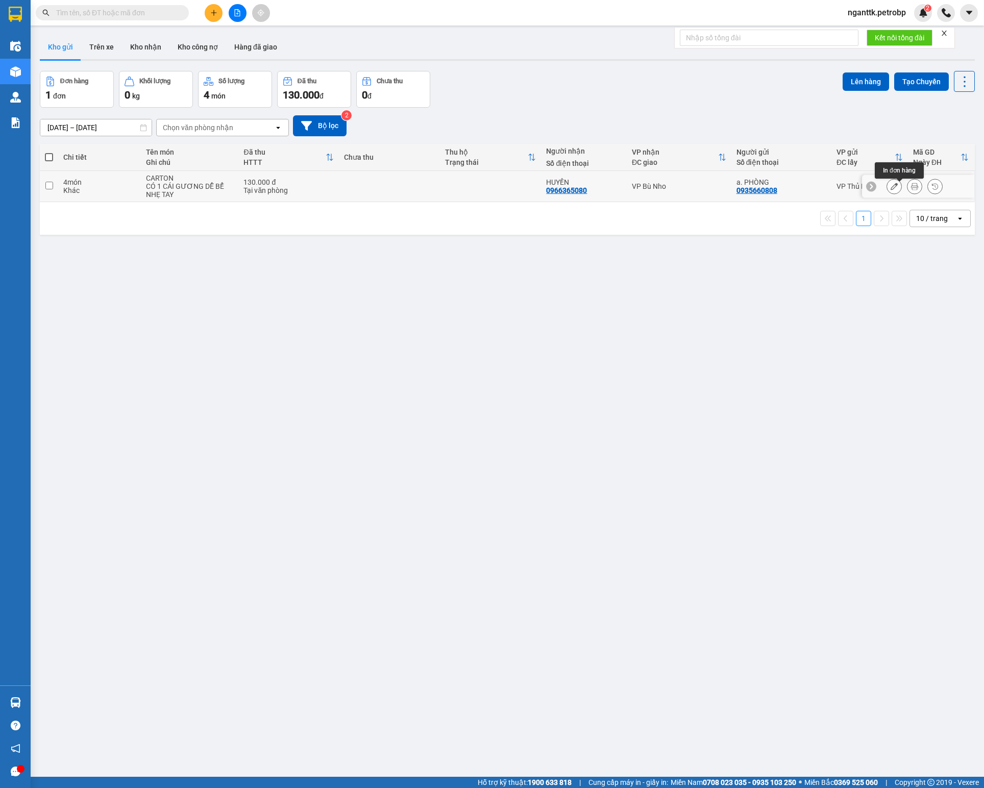
click at [911, 189] on icon at bounding box center [914, 186] width 7 height 7
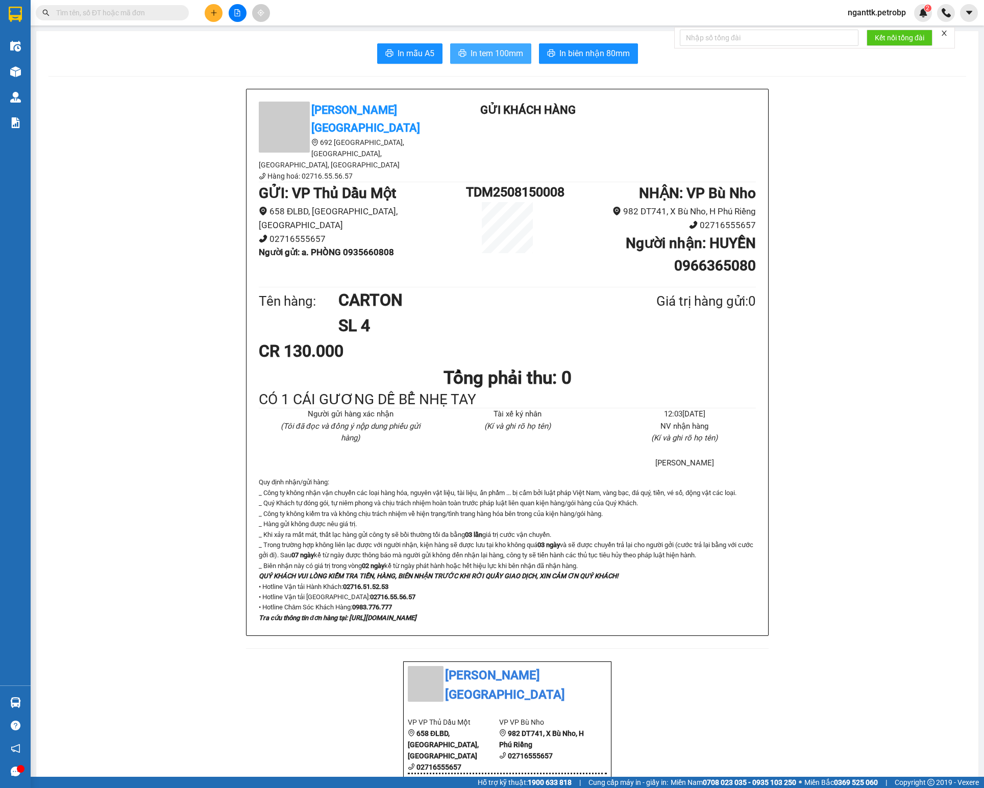
click at [475, 57] on span "In tem 100mm" at bounding box center [497, 53] width 53 height 13
click at [471, 53] on span "In tem 100mm" at bounding box center [497, 53] width 53 height 13
click at [477, 51] on span "In tem 100mm" at bounding box center [497, 53] width 53 height 13
click at [475, 47] on button "In tem 100mm" at bounding box center [490, 53] width 81 height 20
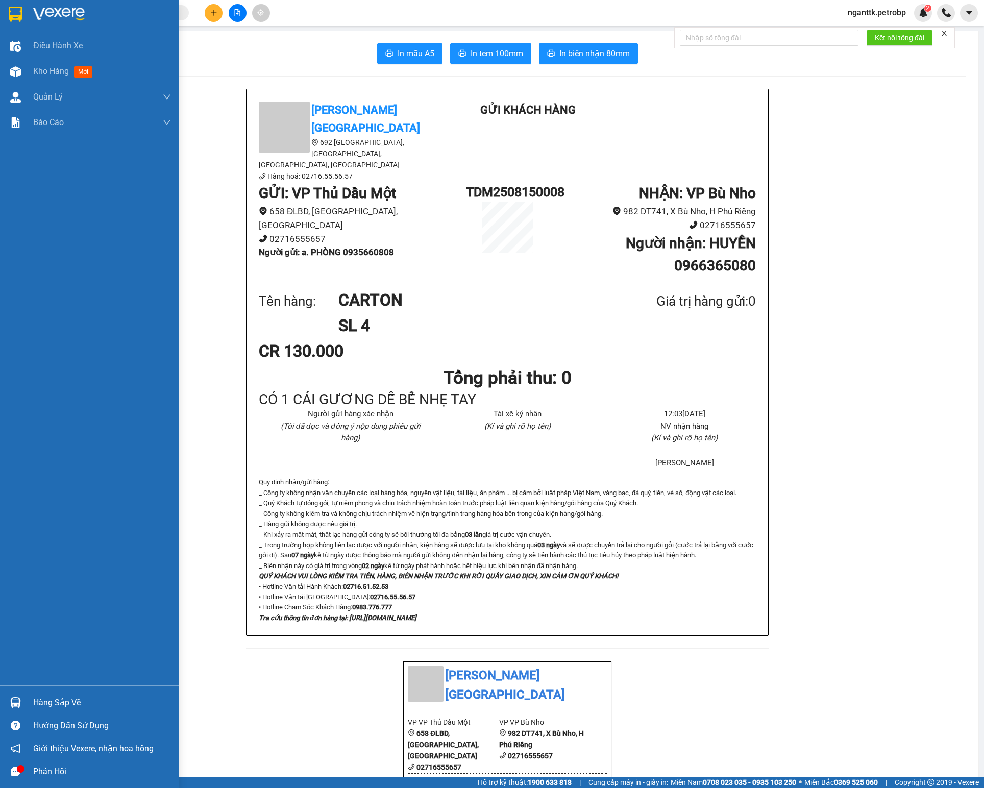
click at [26, 704] on div "Hàng sắp về" at bounding box center [89, 702] width 179 height 23
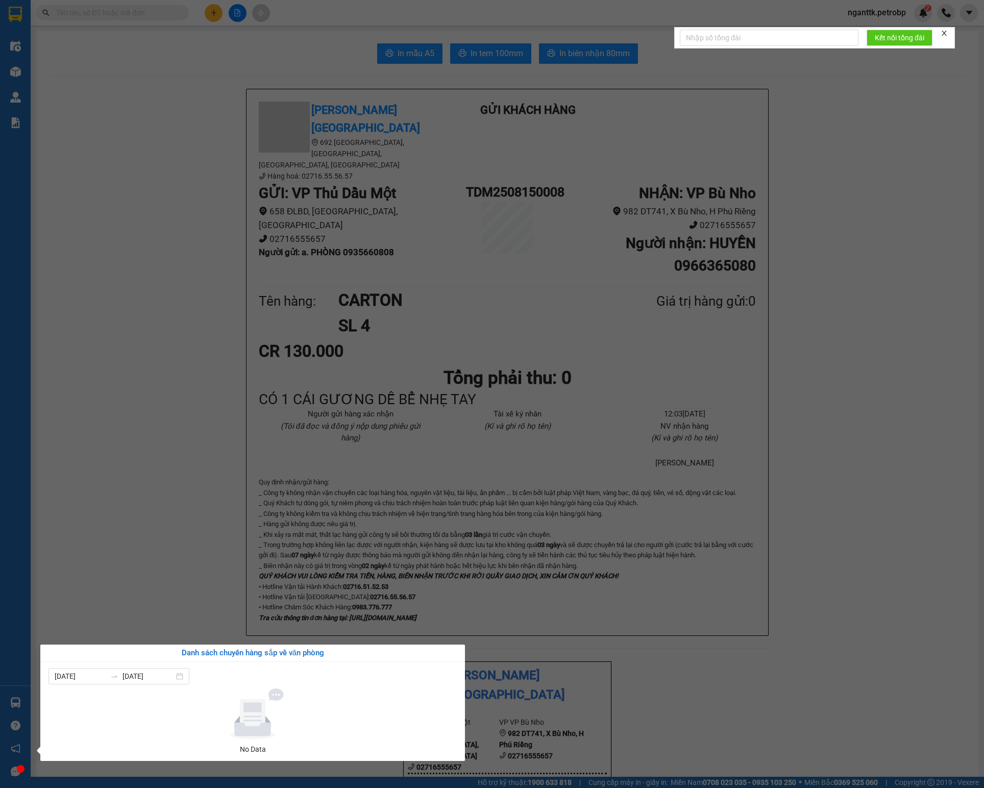
click at [124, 376] on section "Kết quả tìm kiếm ( 0 ) Bộ lọc No Data nganttk.petrobp 2 Điều hành xe Kho hàng m…" at bounding box center [492, 394] width 984 height 788
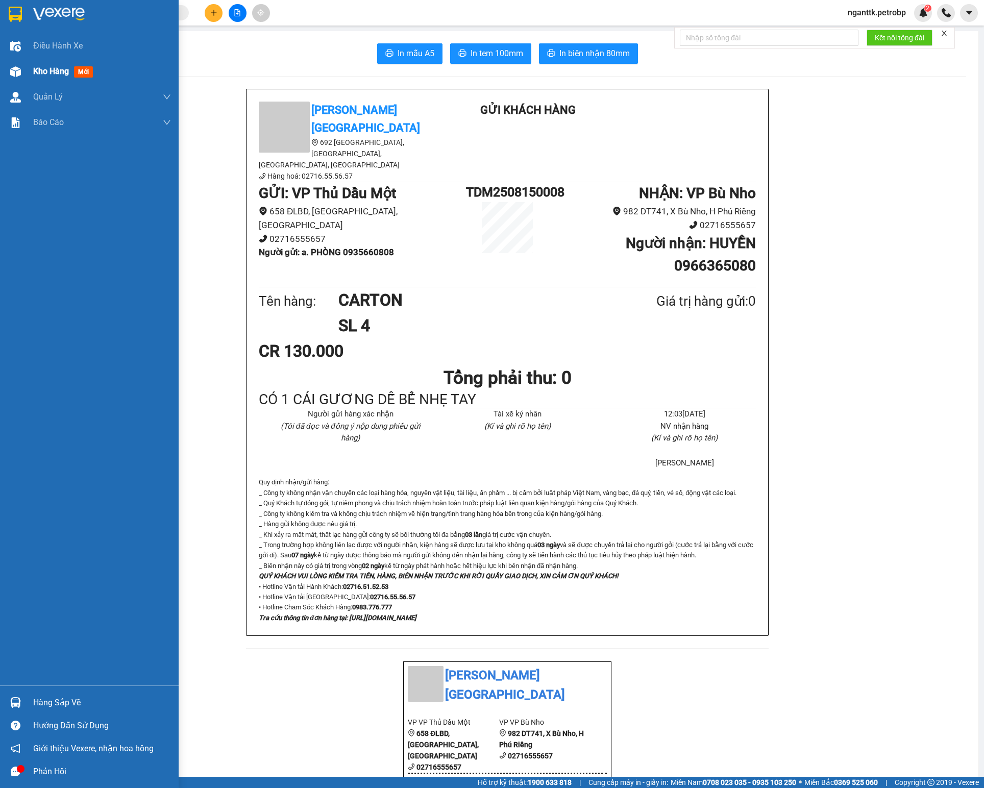
click at [42, 72] on span "Kho hàng" at bounding box center [51, 71] width 36 height 10
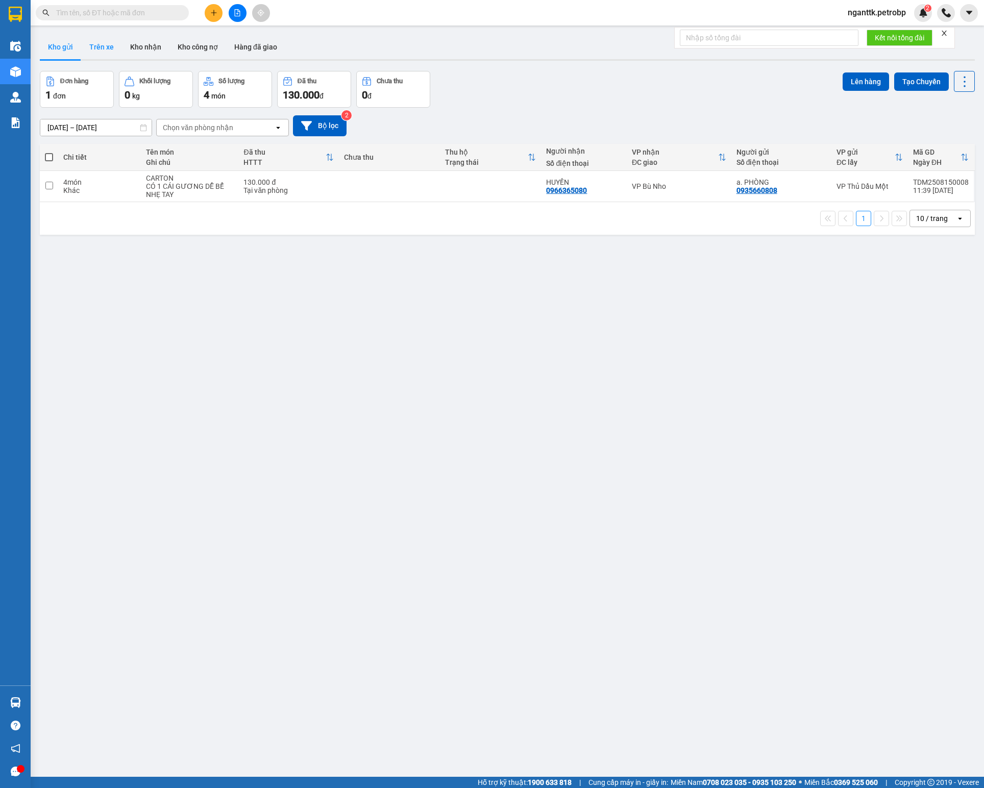
click at [86, 49] on button "Trên xe" at bounding box center [101, 47] width 41 height 25
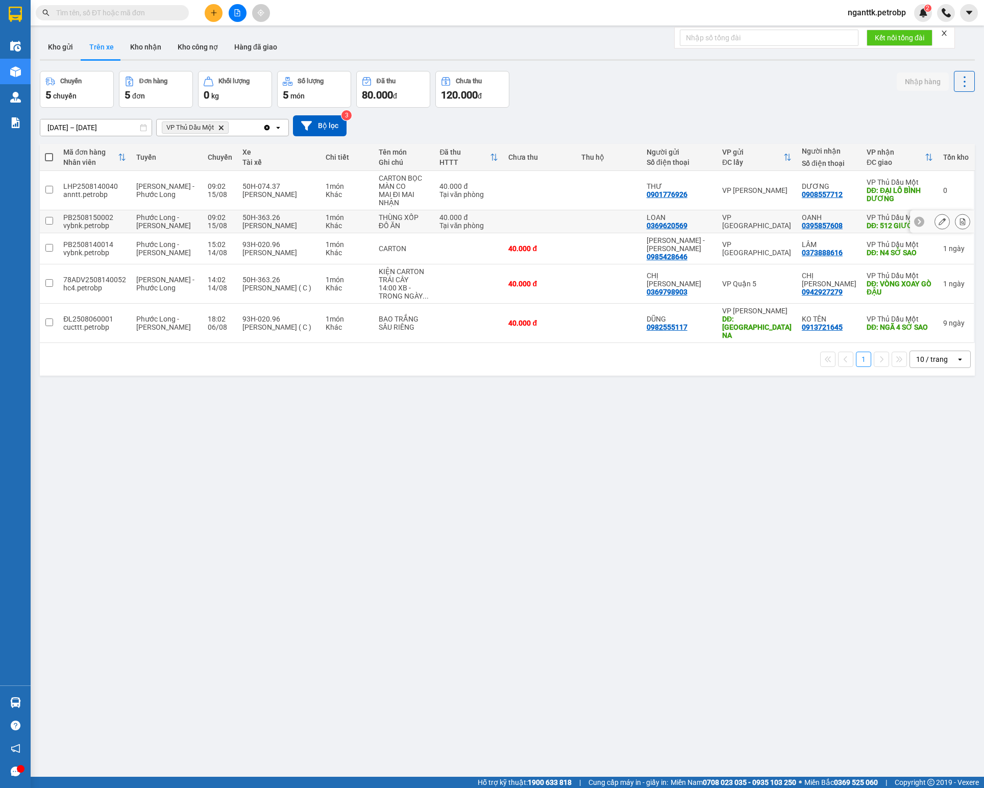
click at [534, 232] on td at bounding box center [539, 221] width 73 height 23
checkbox input "true"
